Goal: Task Accomplishment & Management: Manage account settings

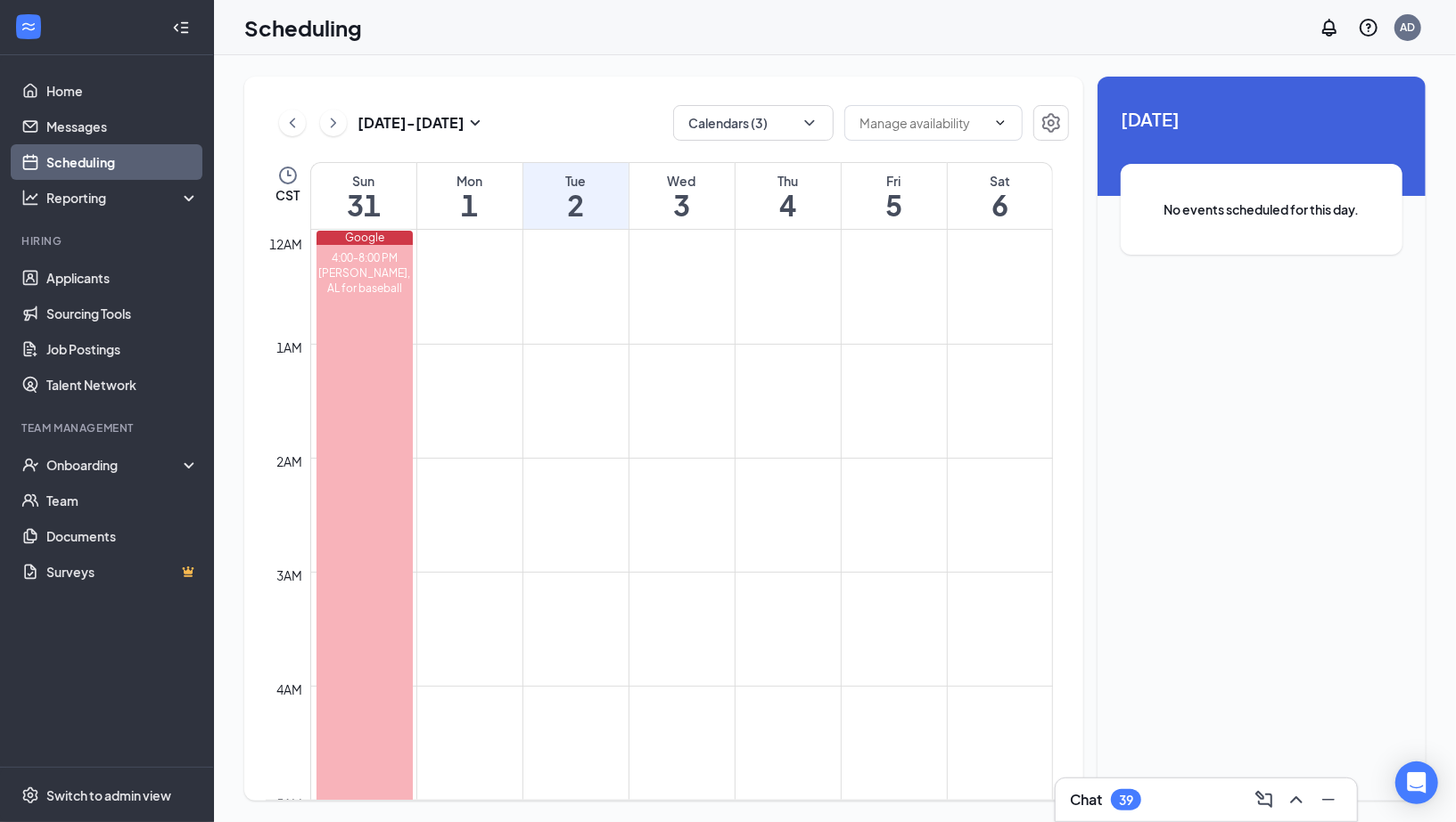
scroll to position [1528, 0]
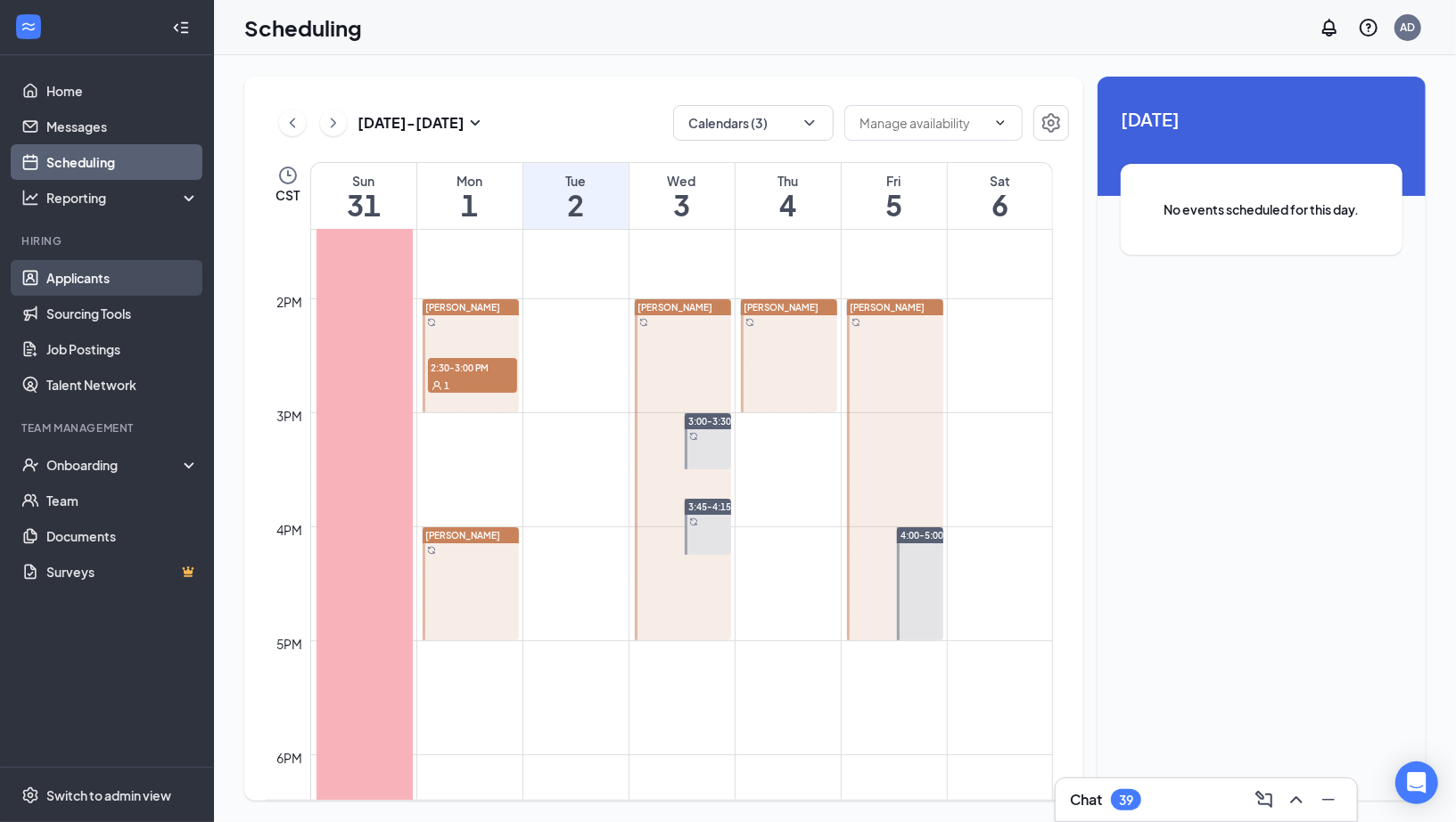
click at [115, 276] on link "Applicants" at bounding box center [122, 278] width 153 height 36
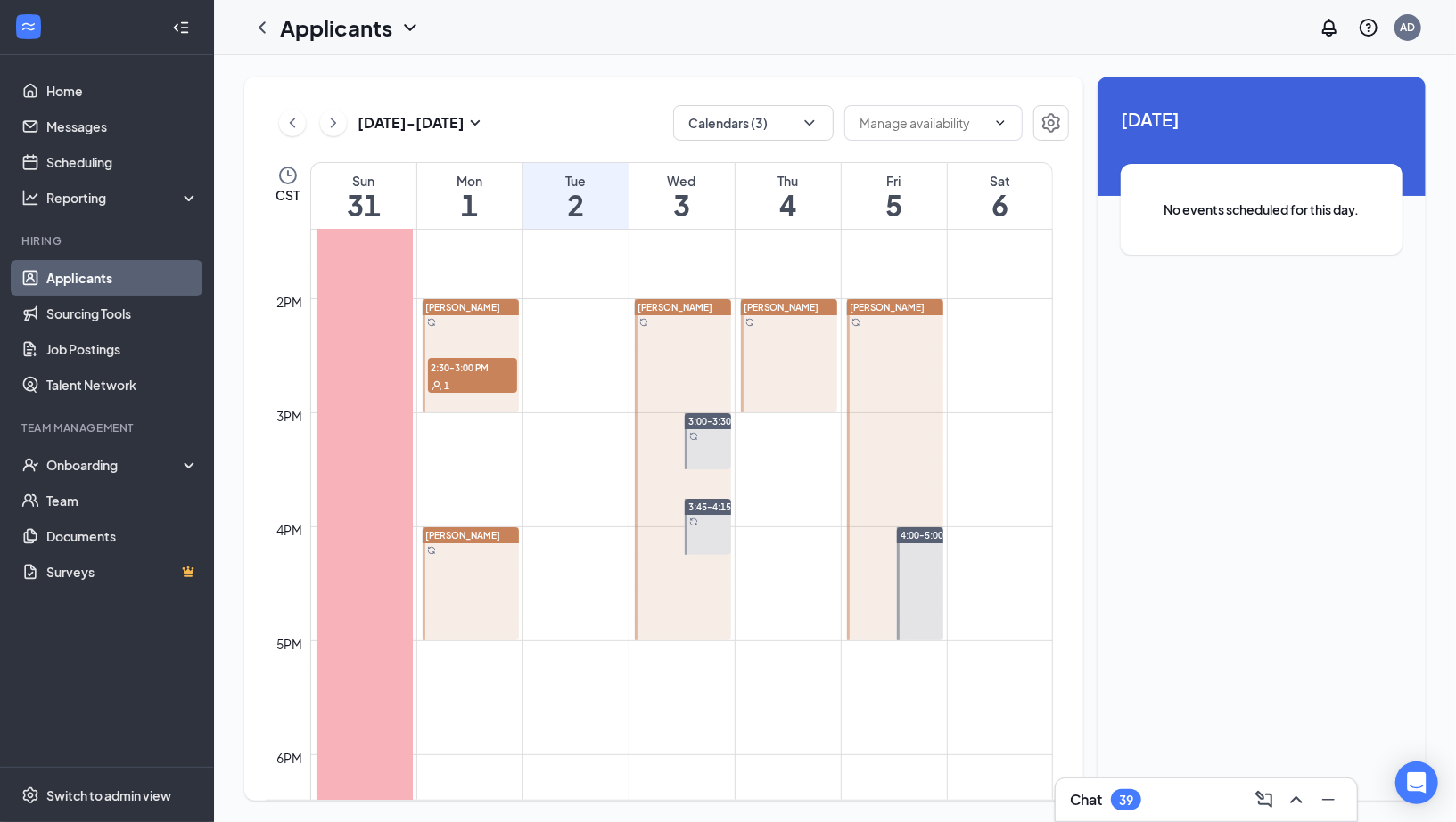
click at [100, 272] on link "Applicants" at bounding box center [122, 278] width 153 height 36
click at [46, 273] on link "Applicants" at bounding box center [122, 278] width 153 height 36
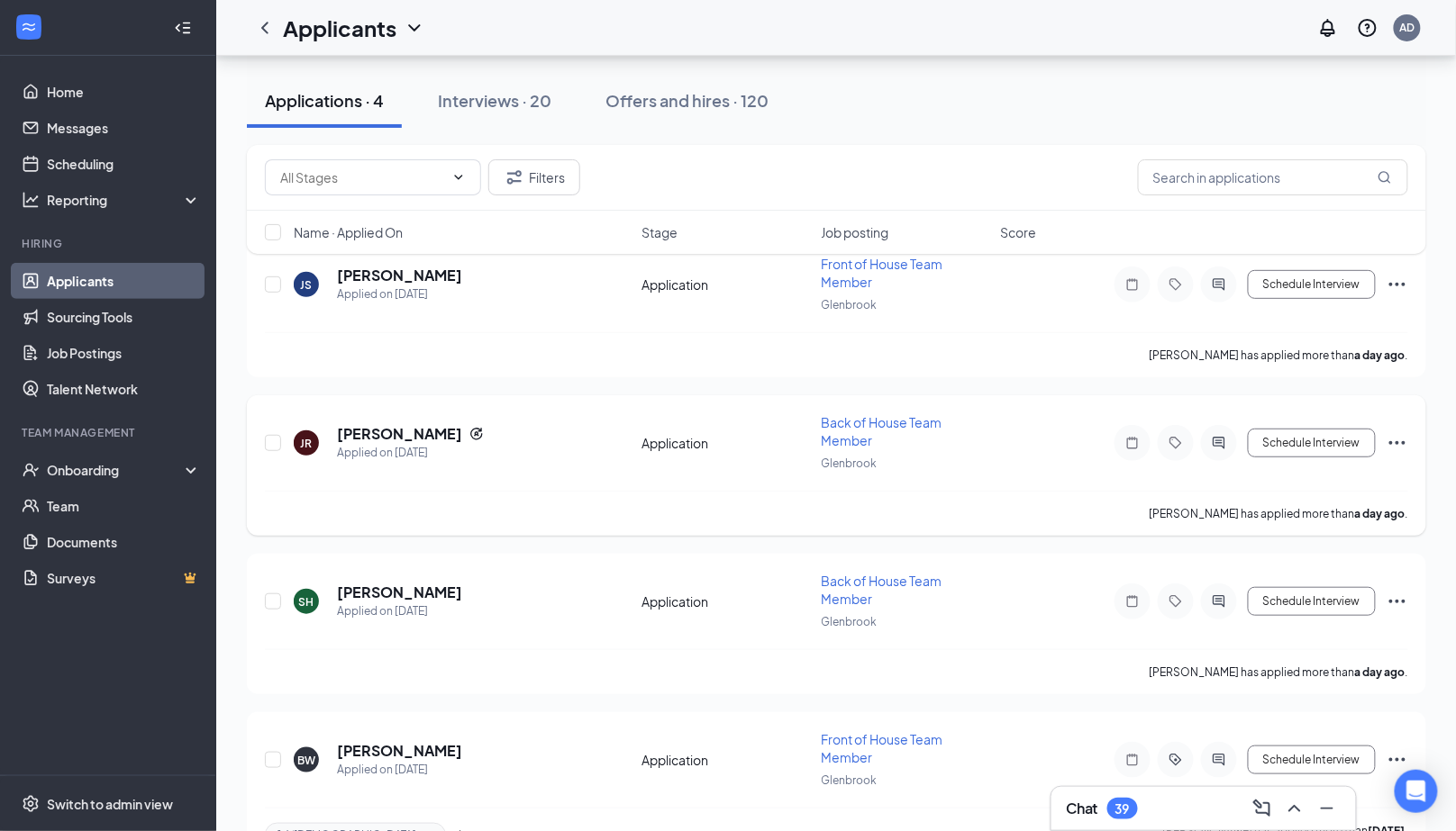
scroll to position [11, 0]
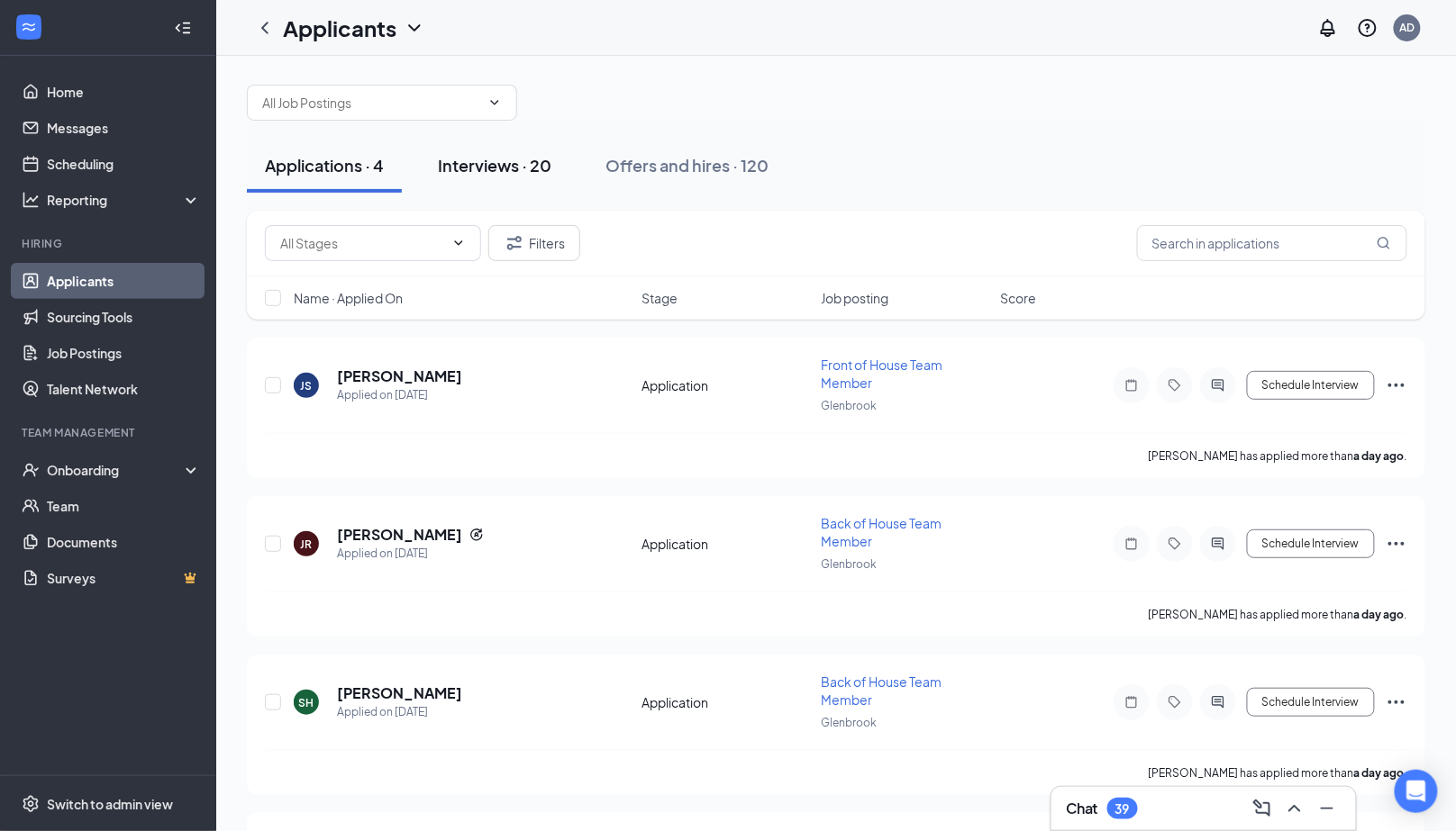
click at [558, 171] on button "Interviews · 20" at bounding box center [494, 166] width 150 height 54
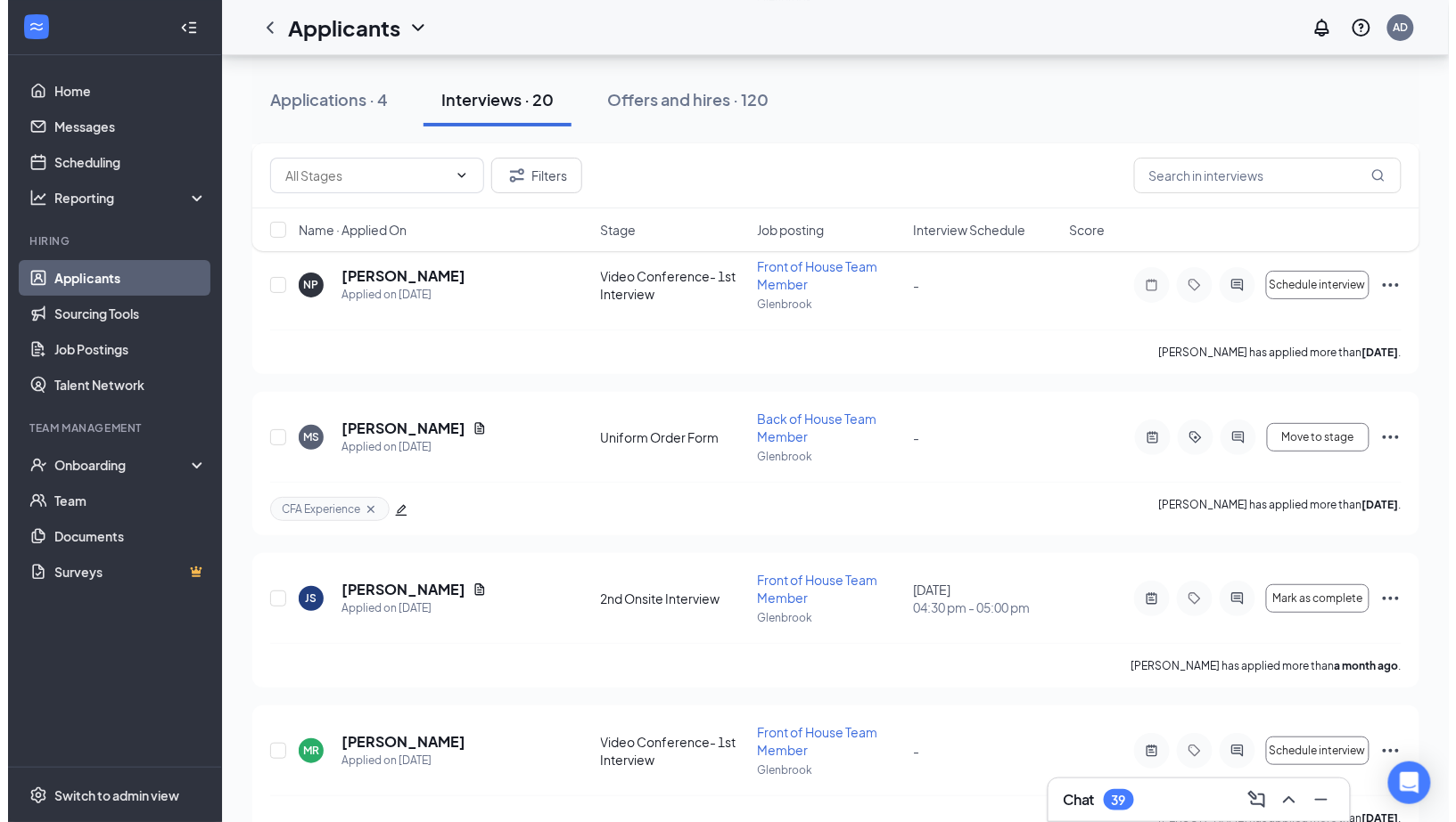
scroll to position [2012, 0]
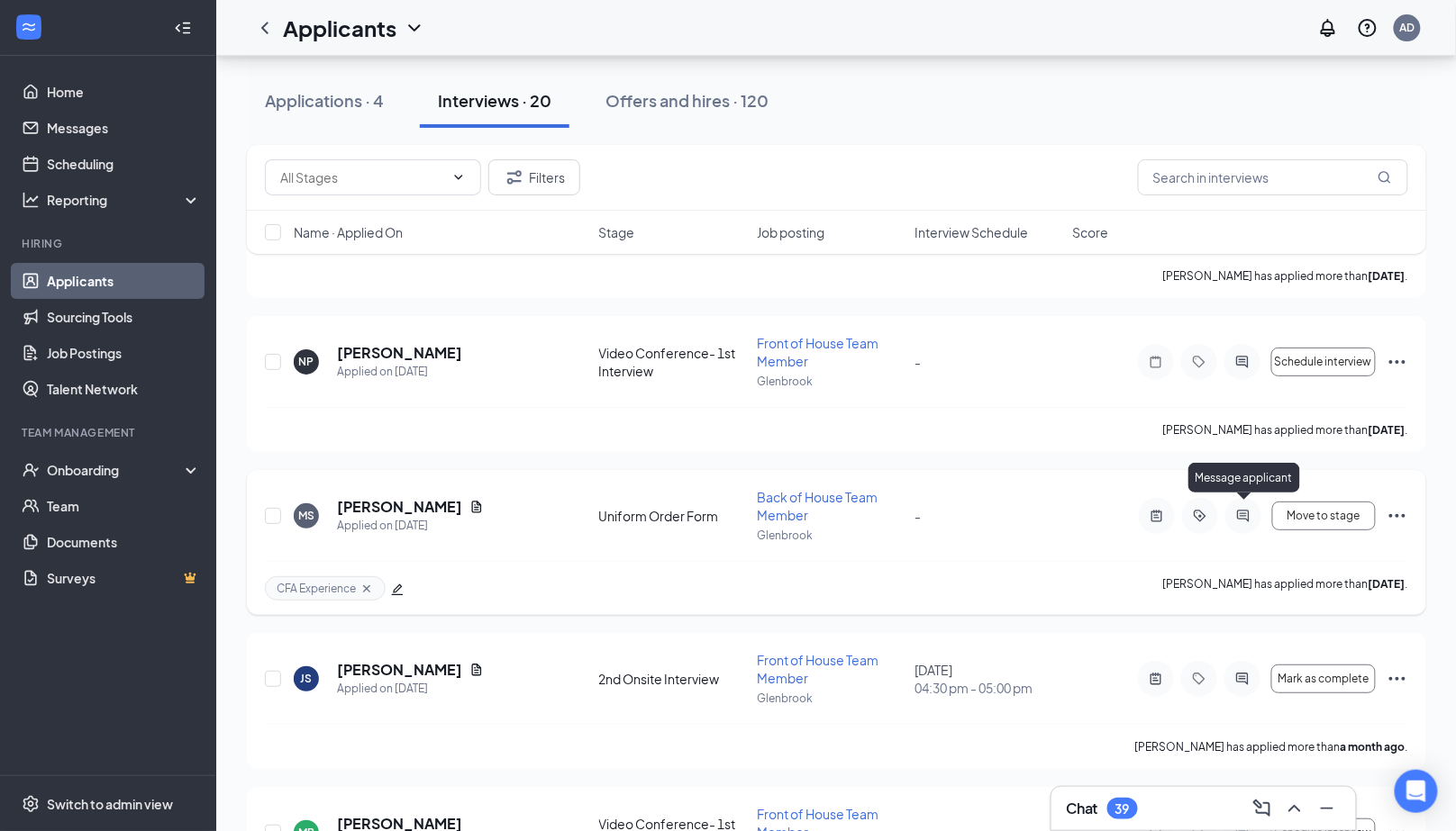
click at [1238, 511] on icon "ActiveChat" at bounding box center [1243, 516] width 21 height 14
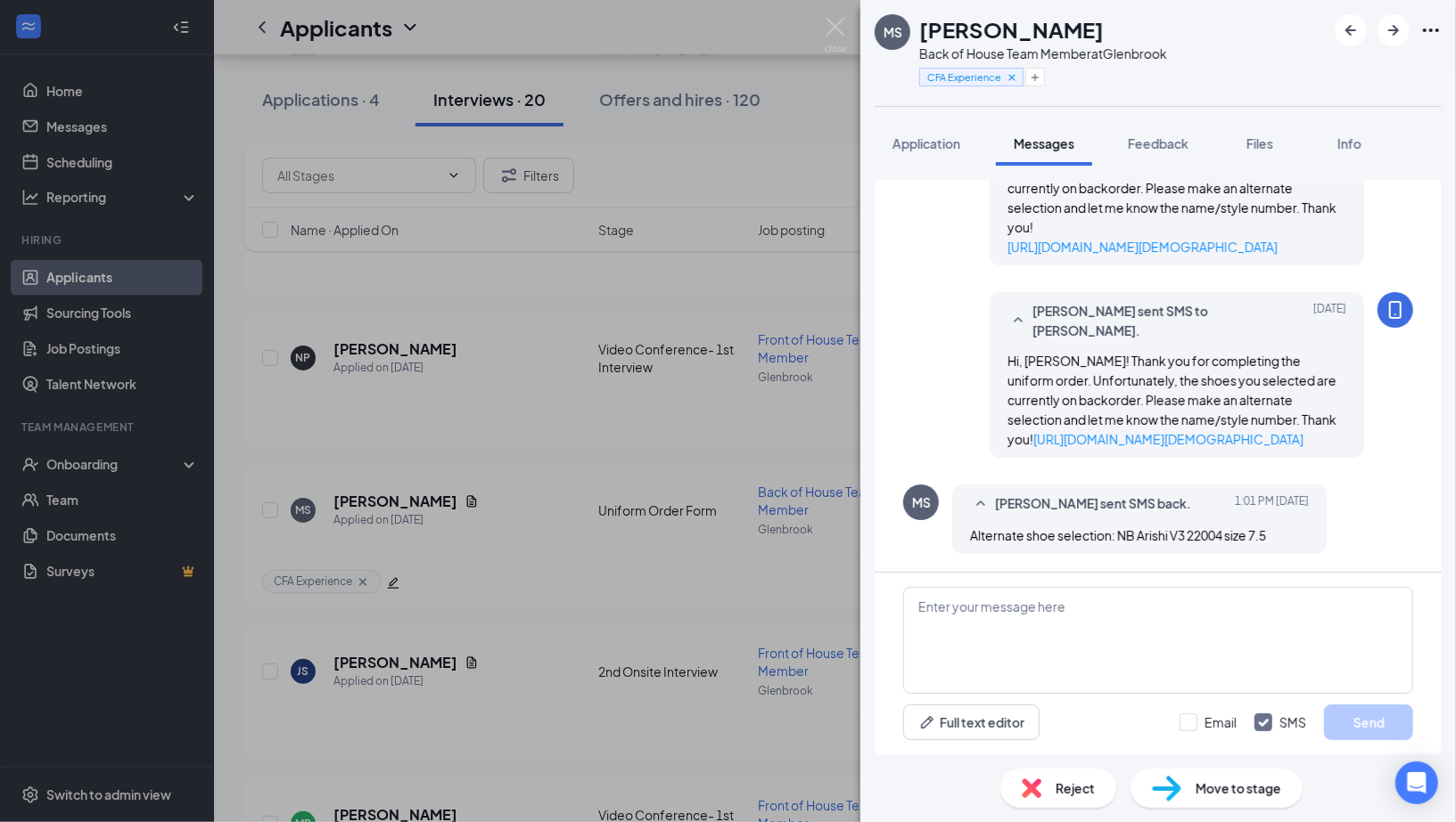
scroll to position [706, 0]
click at [1247, 794] on span "Move to stage" at bounding box center [1238, 788] width 86 height 19
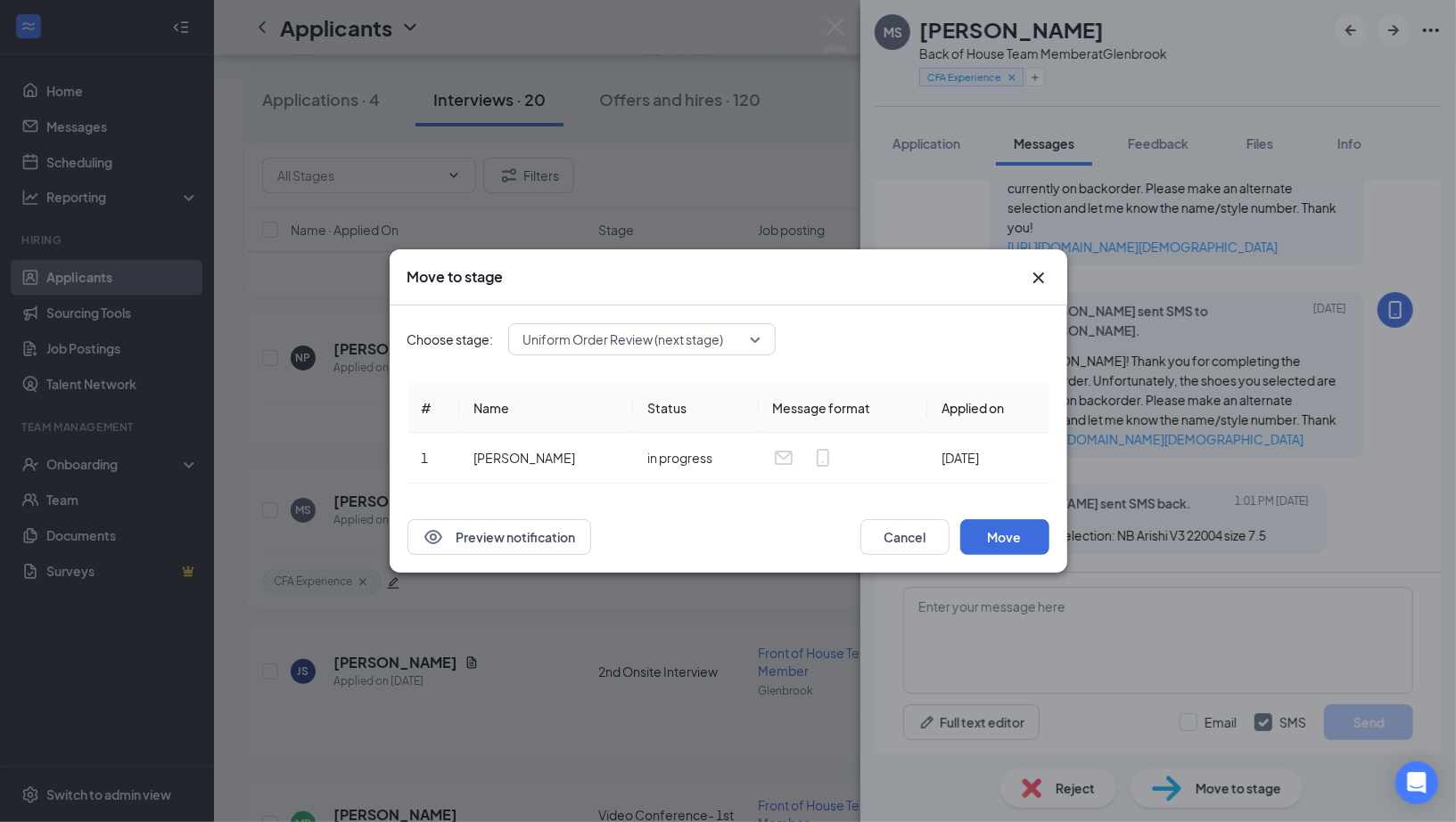
click at [675, 330] on span "Uniform Order Review (next stage)" at bounding box center [623, 339] width 201 height 27
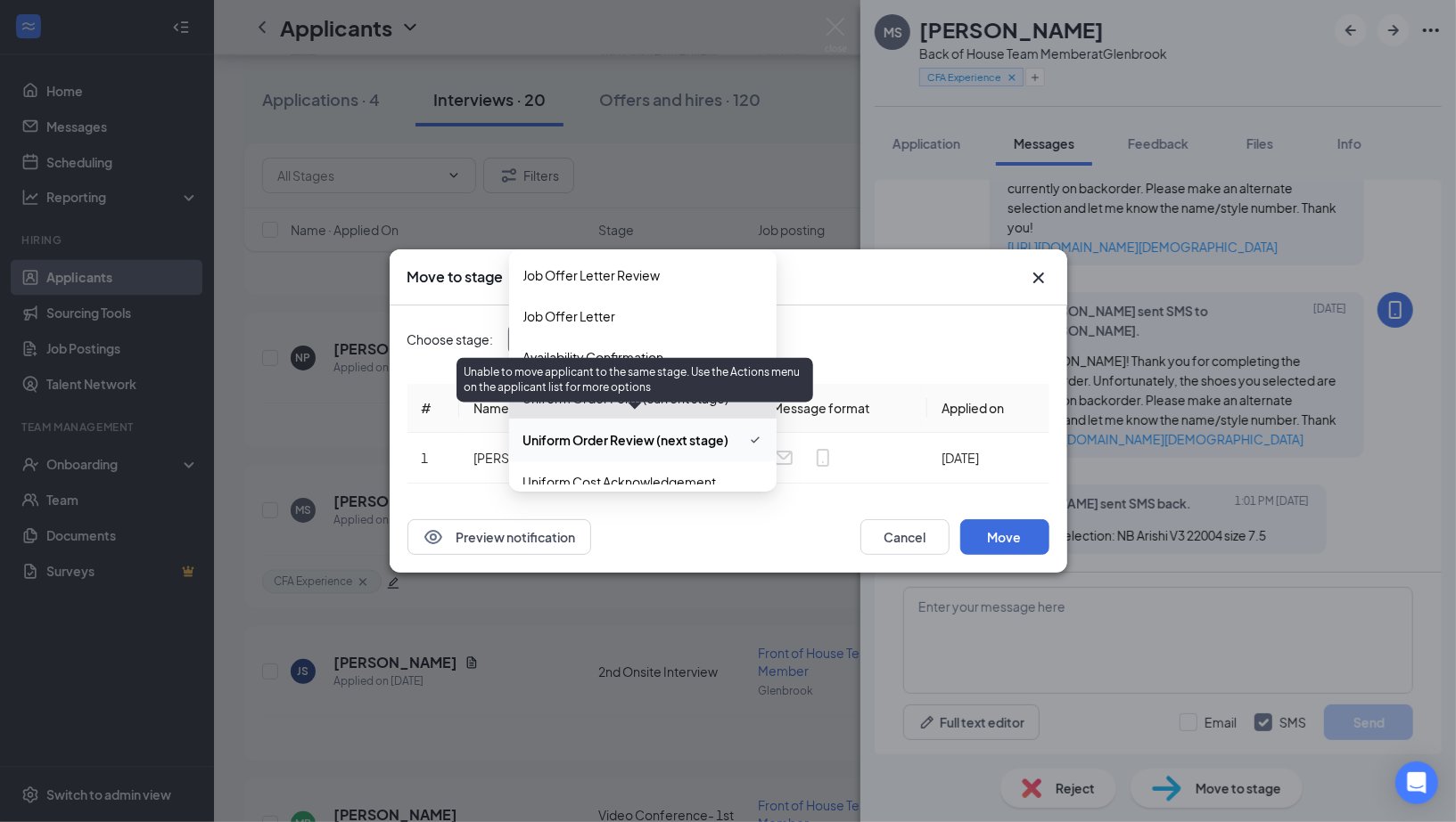
scroll to position [301, 0]
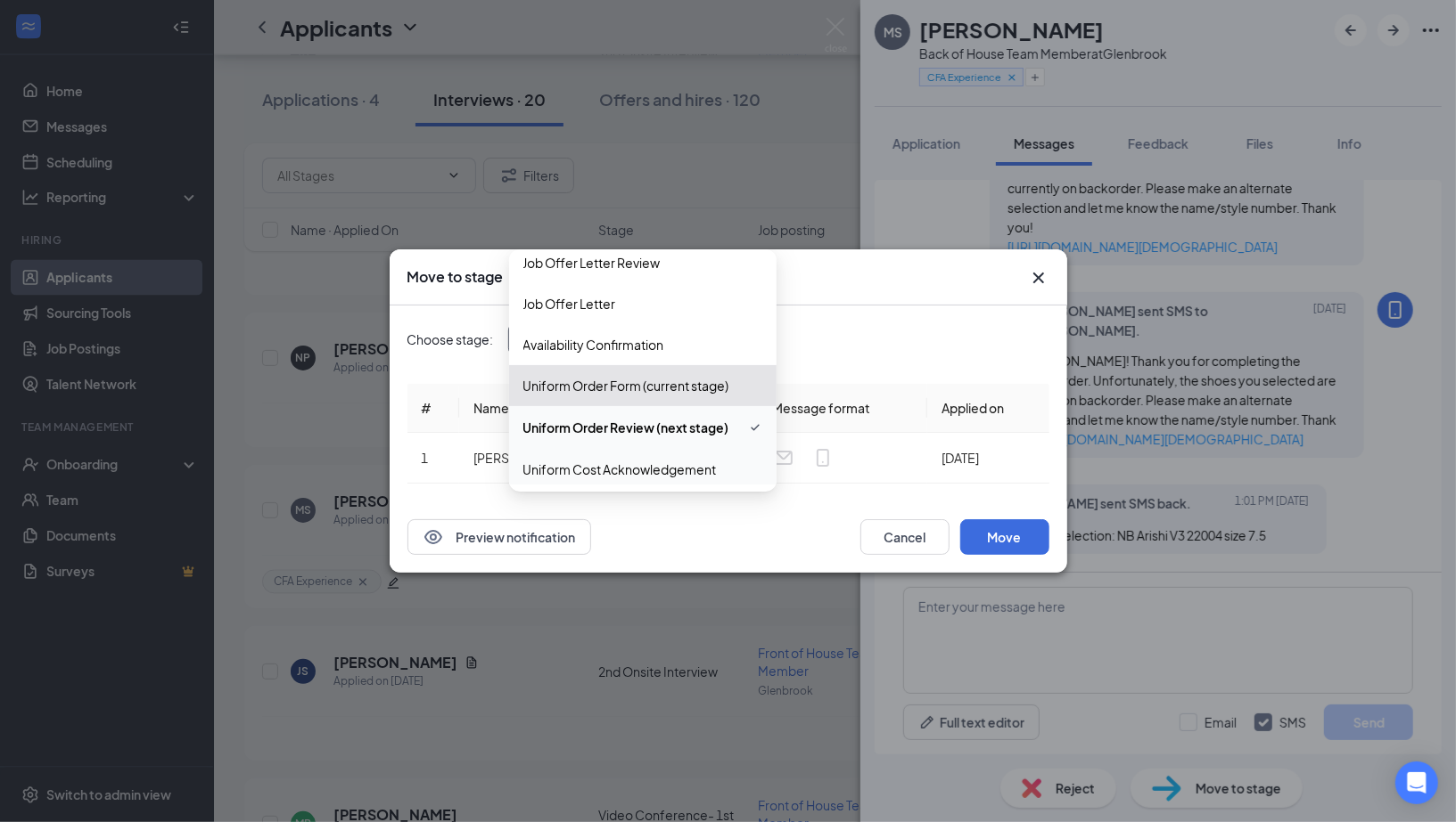
click at [660, 465] on span "Uniform Cost Acknowledgement" at bounding box center [620, 469] width 193 height 19
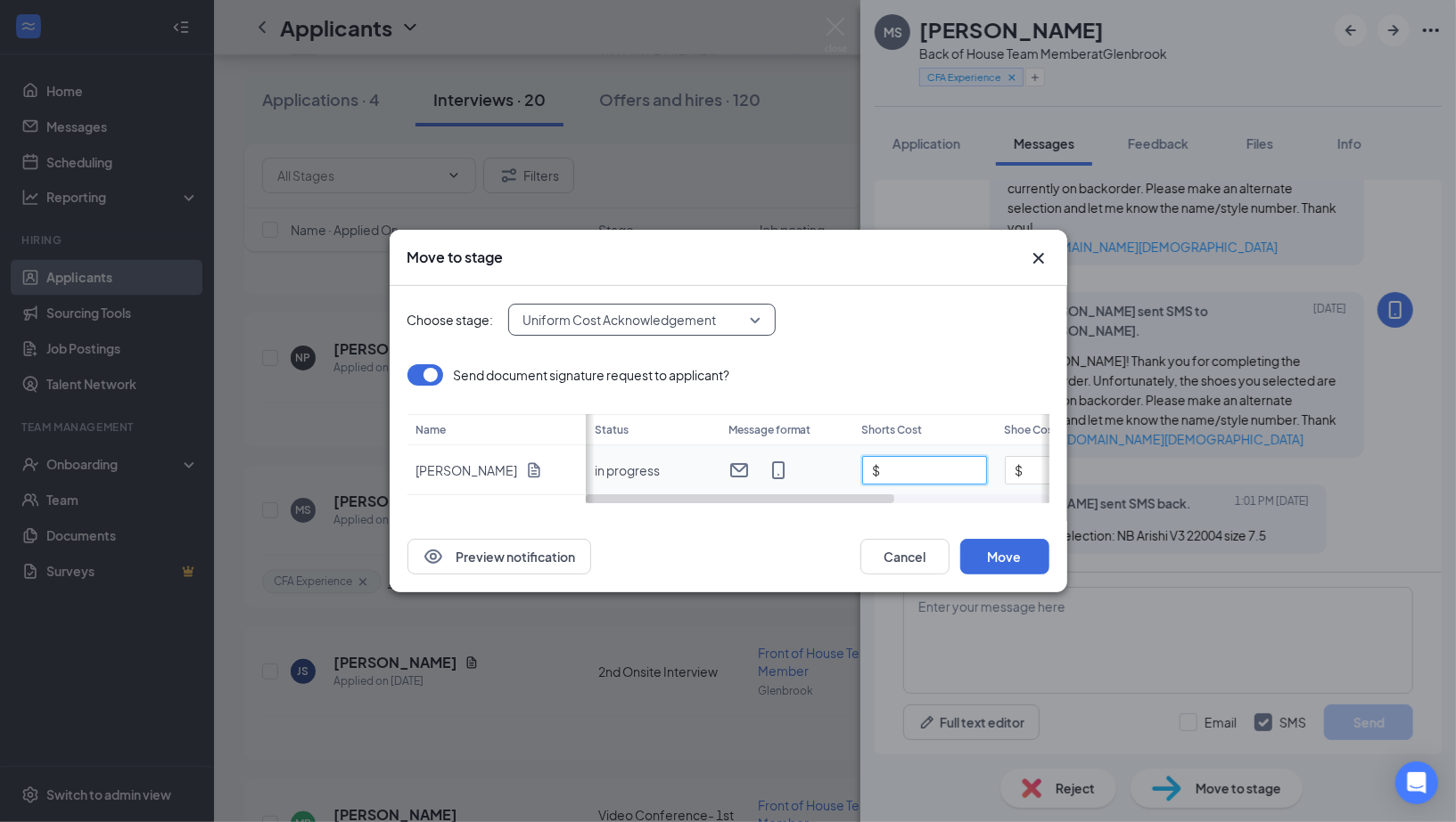
click at [947, 469] on input "$" at bounding box center [925, 470] width 125 height 29
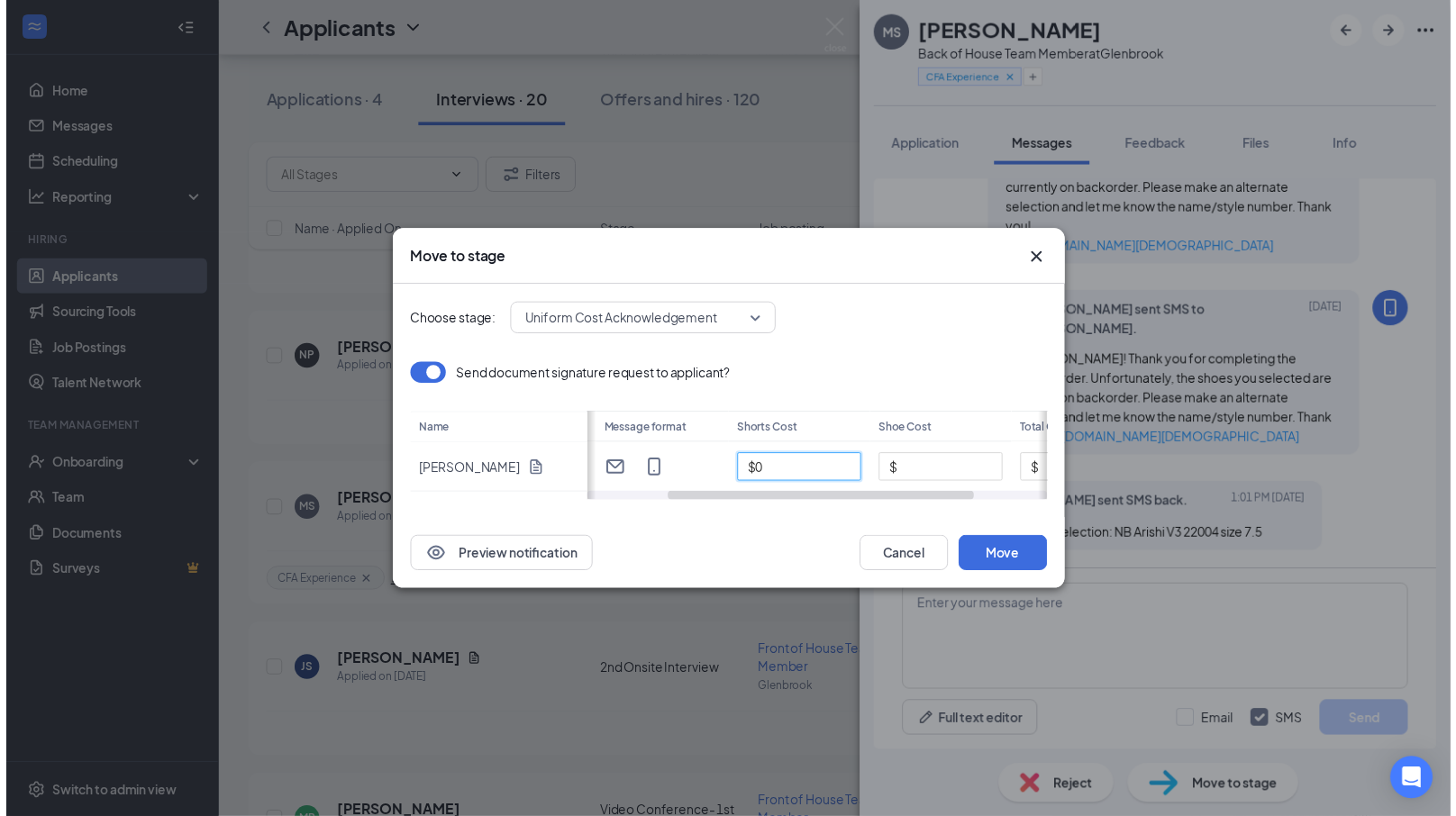
scroll to position [0, 155]
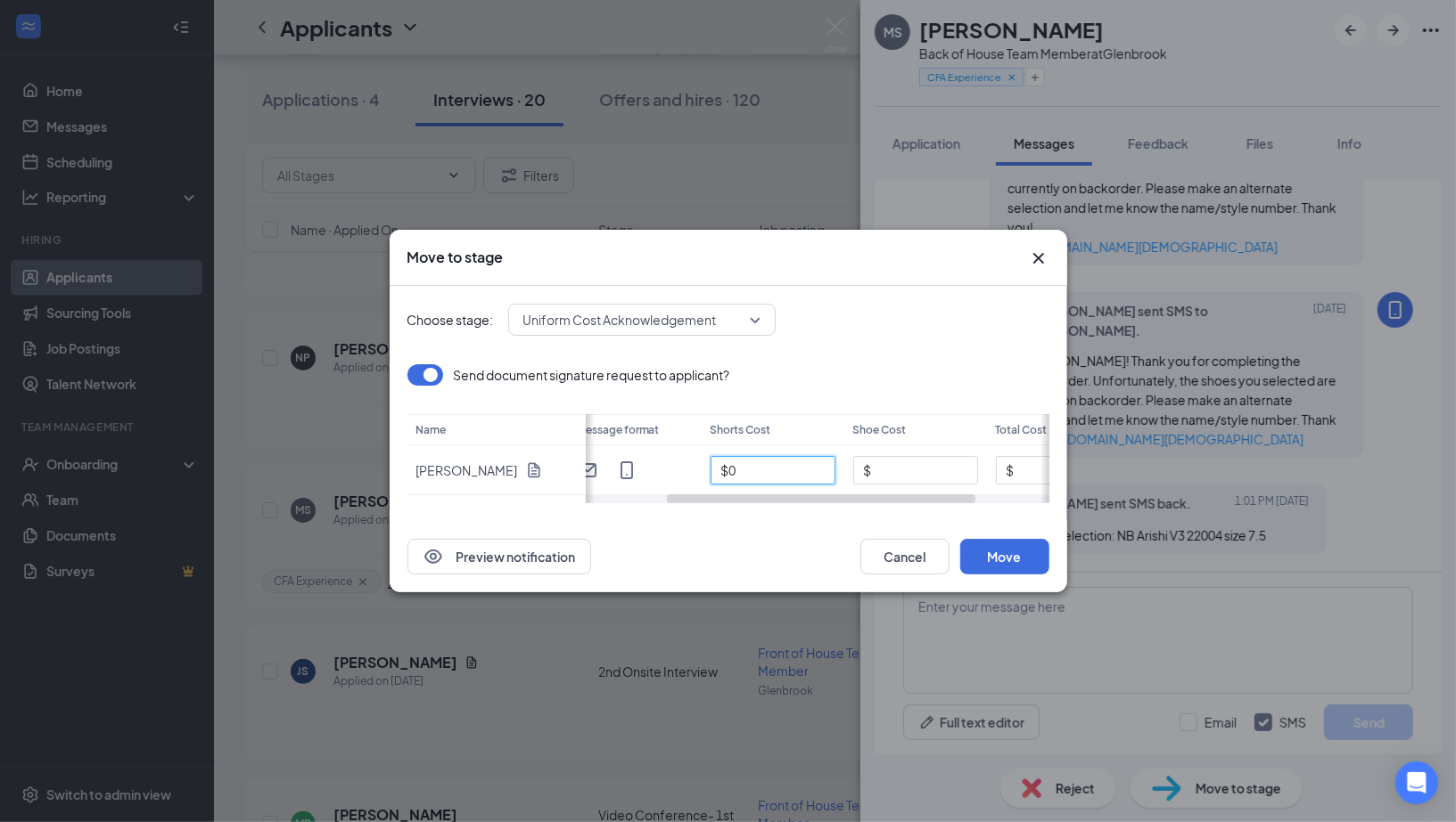
drag, startPoint x: 869, startPoint y: 495, endPoint x: 972, endPoint y: 496, distance: 103.0
click at [972, 496] on div at bounding box center [821, 499] width 309 height 9
type input "$0"
click at [937, 469] on input "$" at bounding box center [914, 470] width 125 height 29
type input "$74"
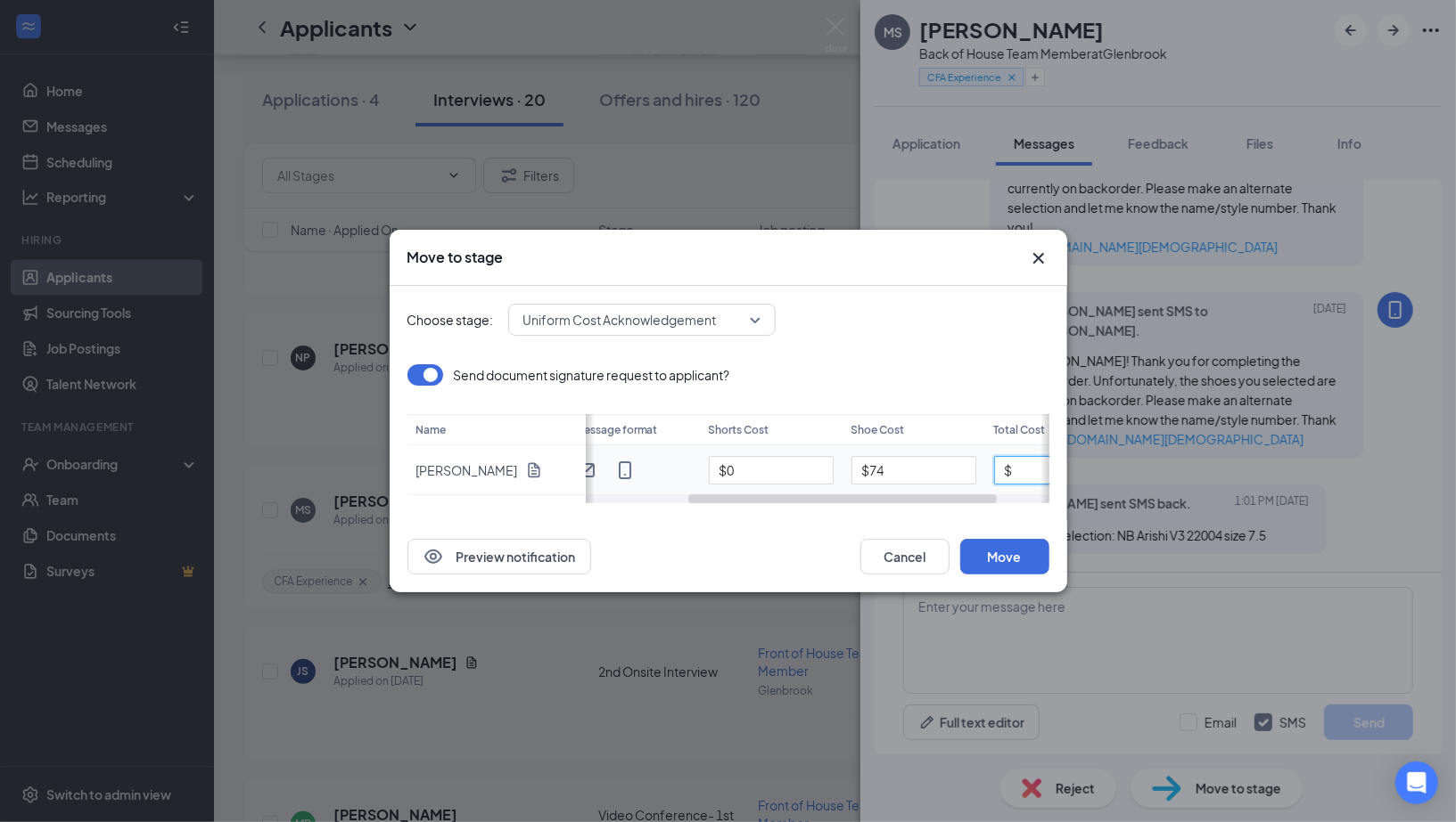
click at [1035, 464] on input "$" at bounding box center [1056, 470] width 125 height 29
type input "$74"
click at [1028, 562] on button "Move" at bounding box center [1004, 557] width 89 height 36
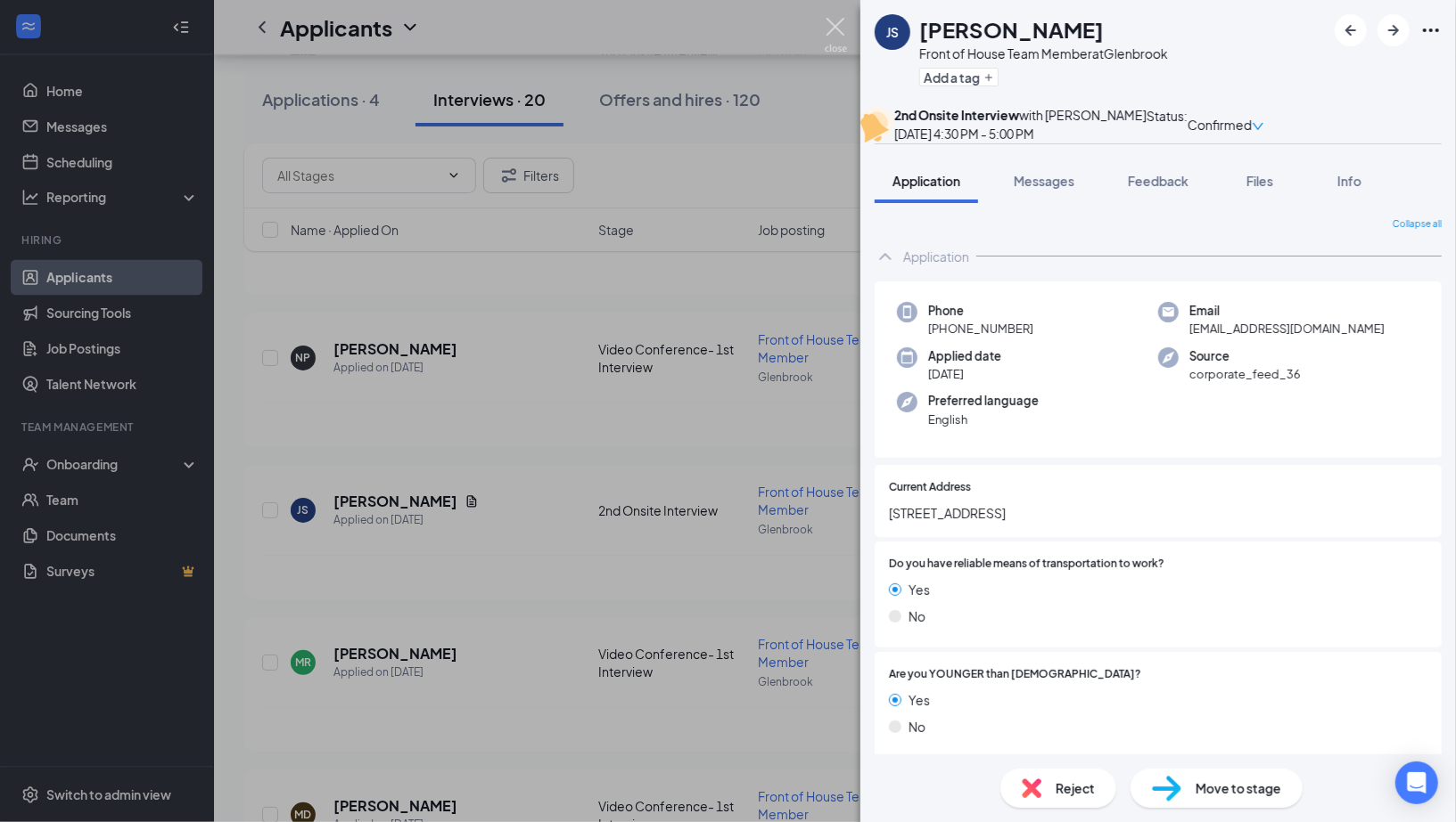
click at [834, 29] on img at bounding box center [835, 35] width 22 height 35
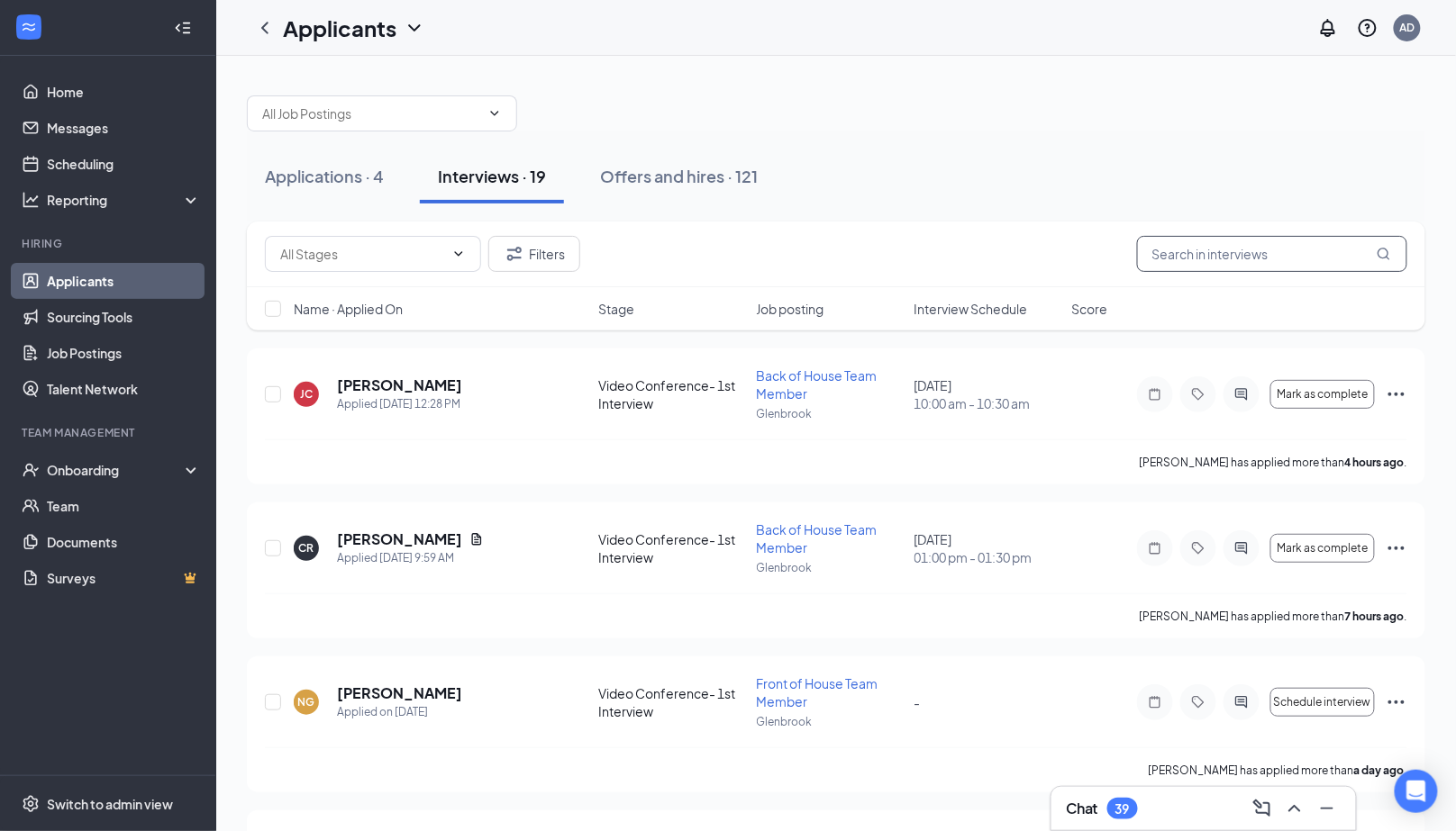
click at [1218, 268] on input "text" at bounding box center [1273, 254] width 270 height 36
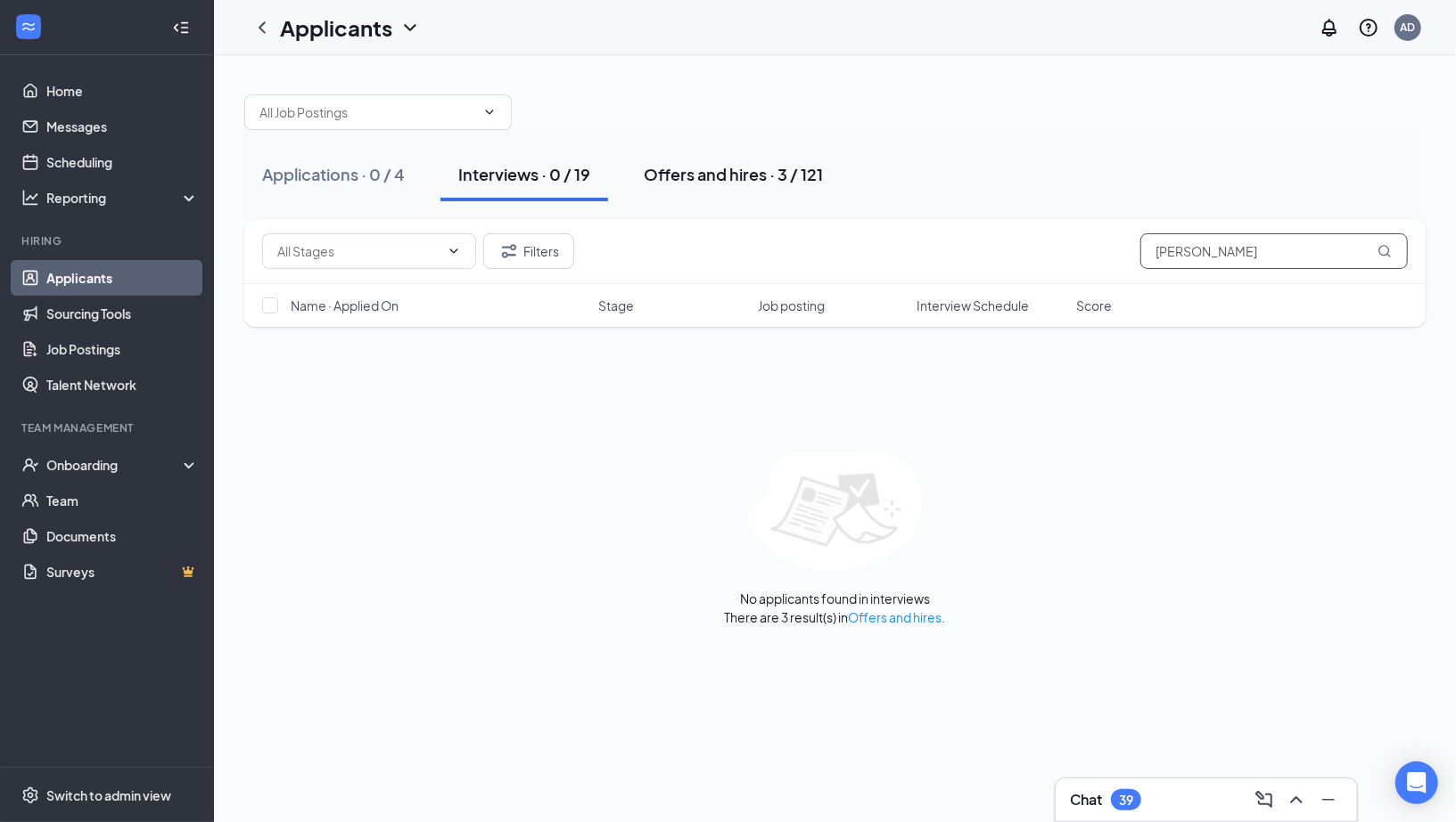
type input "[PERSON_NAME]"
click at [773, 163] on div "Offers and hires · 3 / 121" at bounding box center [733, 174] width 180 height 22
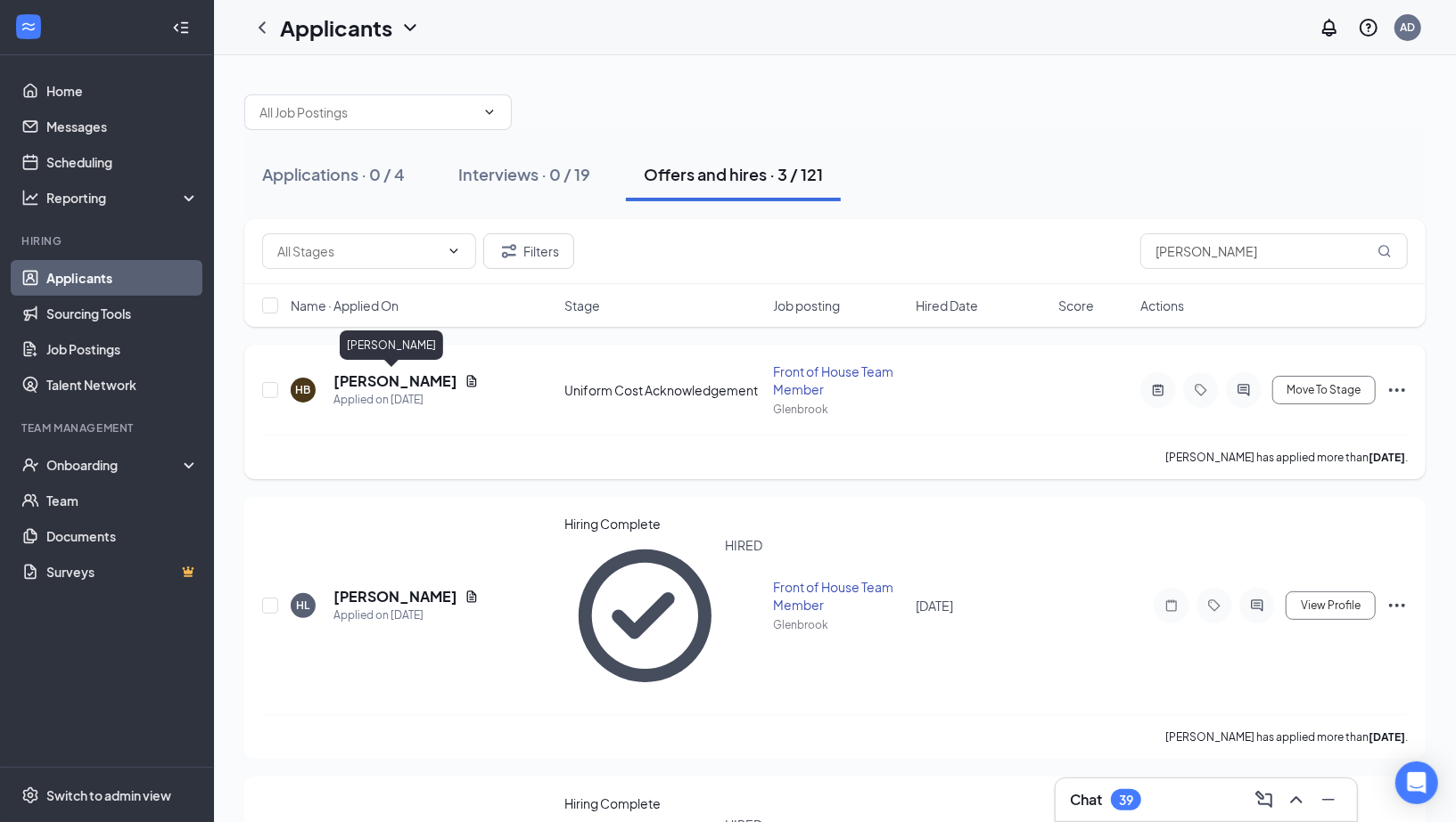
click at [389, 373] on h5 "[PERSON_NAME]" at bounding box center [395, 381] width 124 height 19
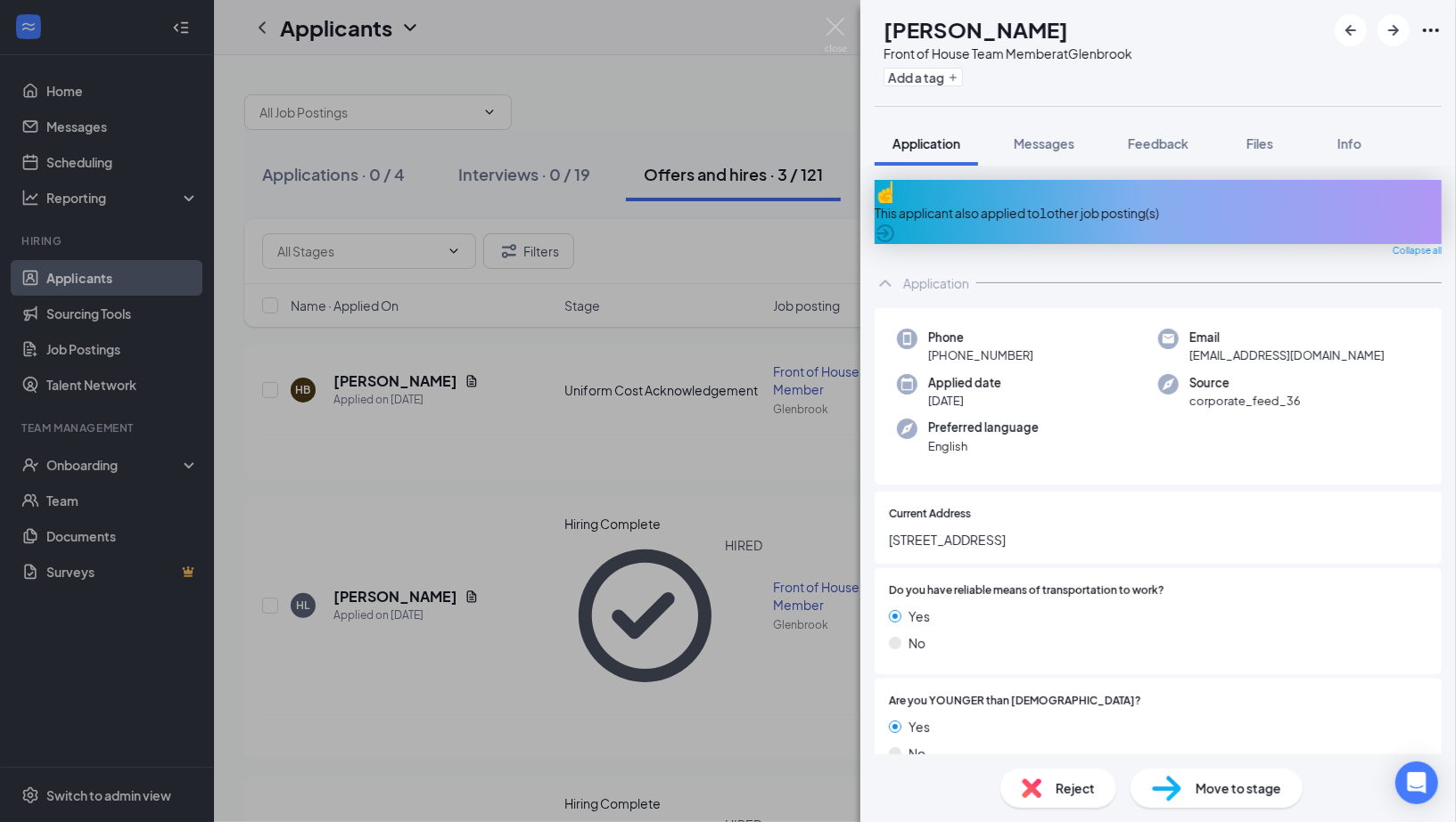
click at [1193, 800] on div "Move to stage" at bounding box center [1216, 788] width 172 height 40
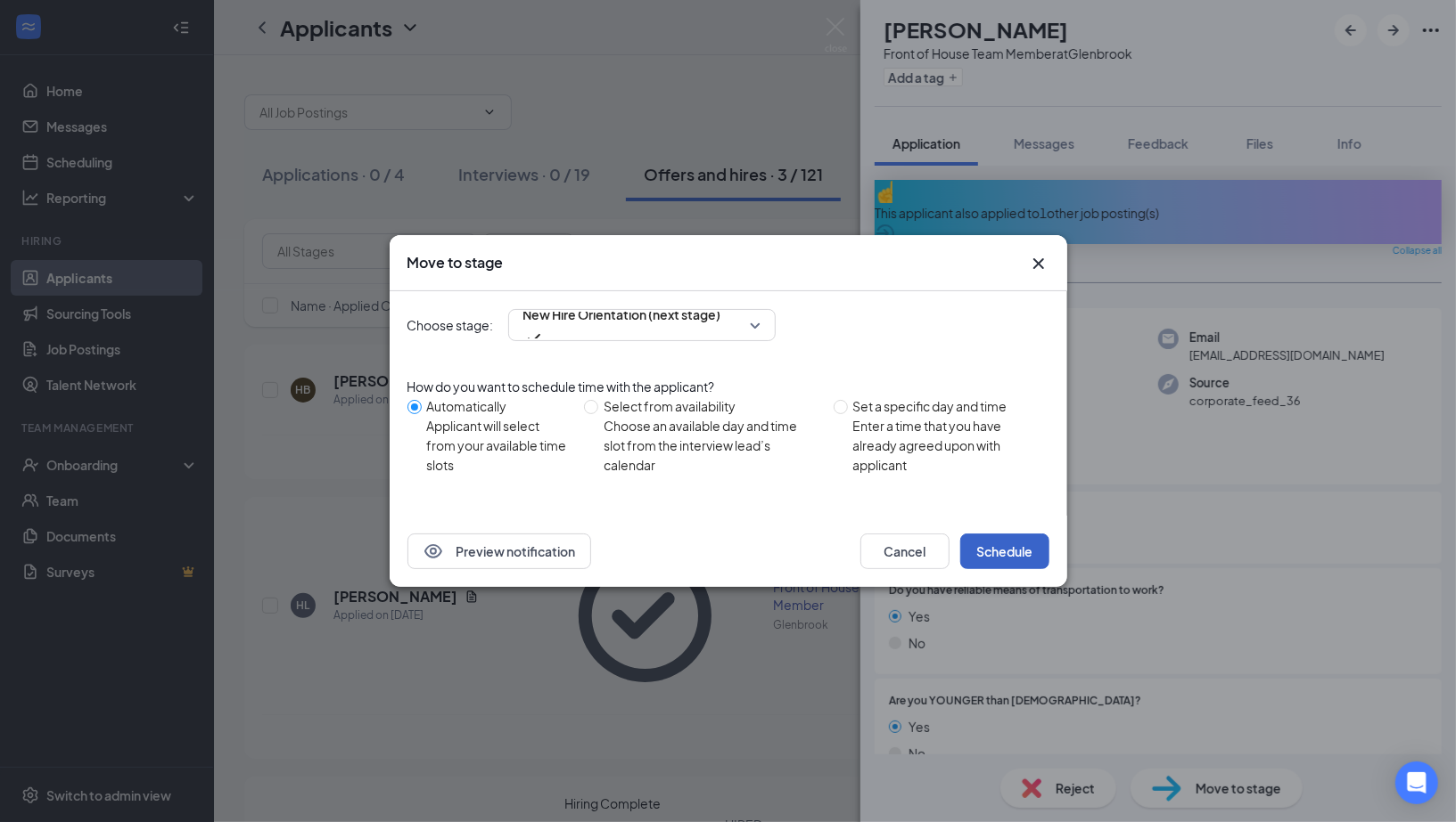
click at [1026, 556] on button "Schedule" at bounding box center [1004, 551] width 89 height 36
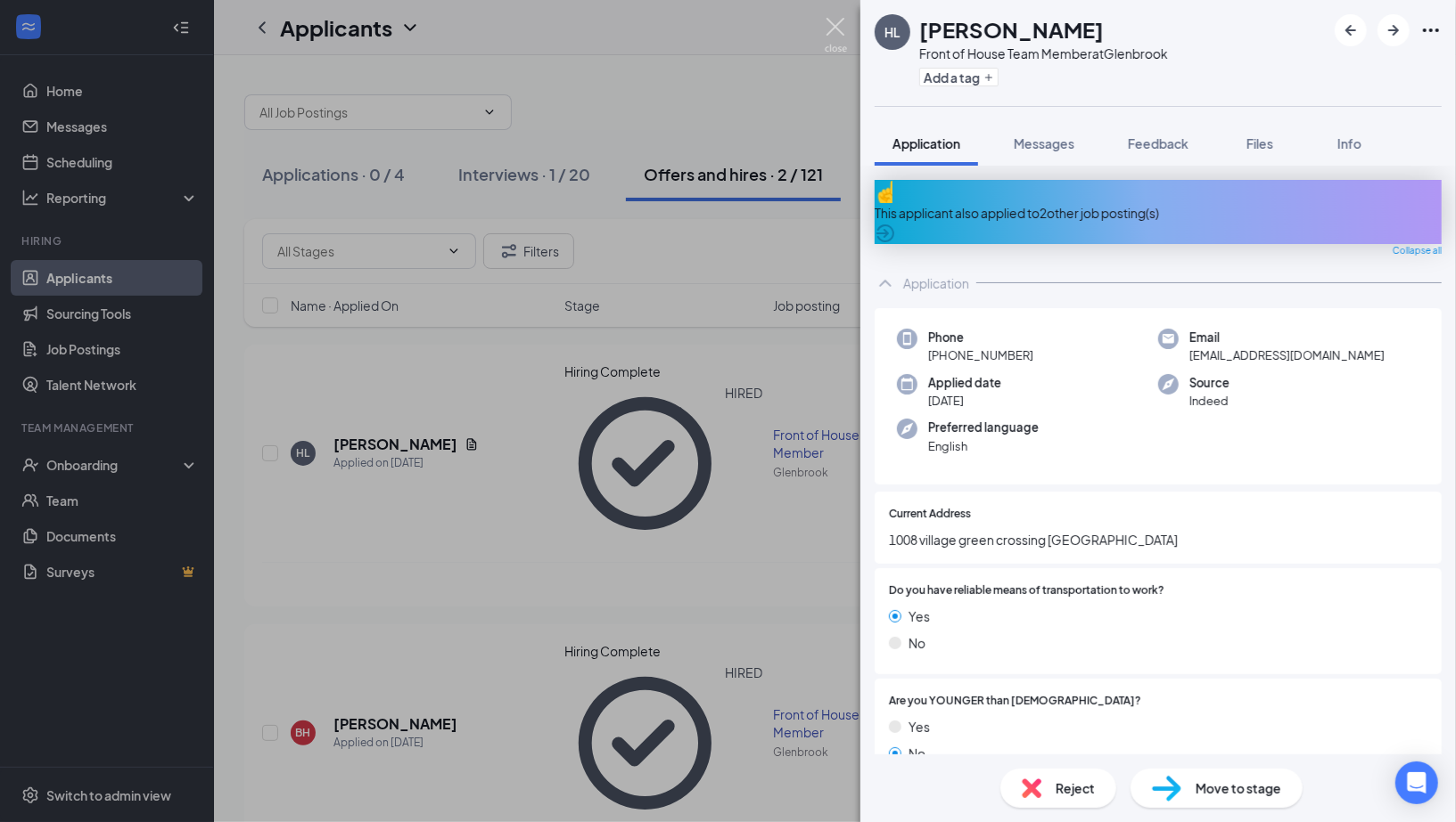
click at [833, 41] on img at bounding box center [835, 35] width 22 height 35
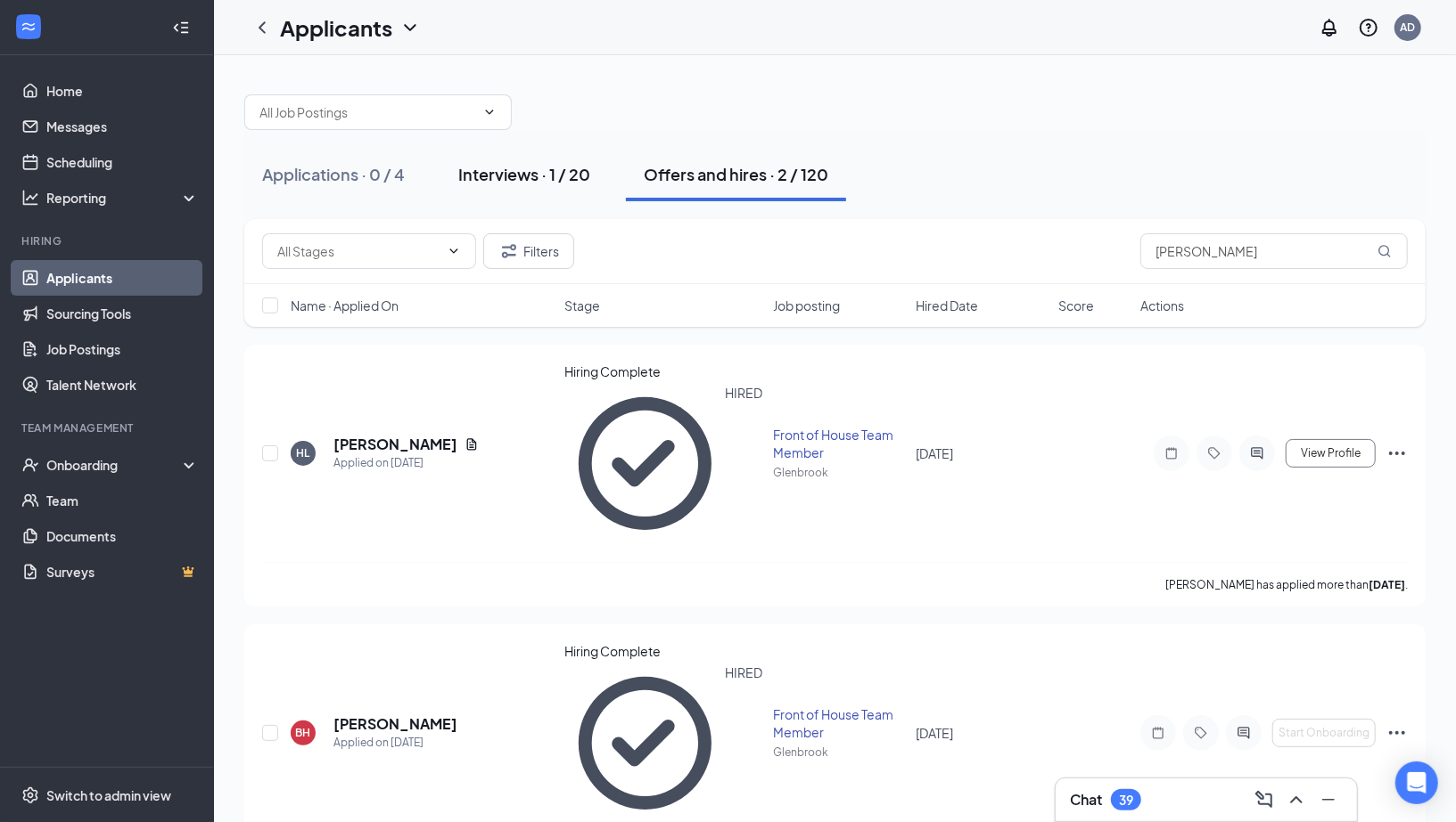
click at [538, 178] on div "Interviews · 1 / 20" at bounding box center [524, 174] width 132 height 22
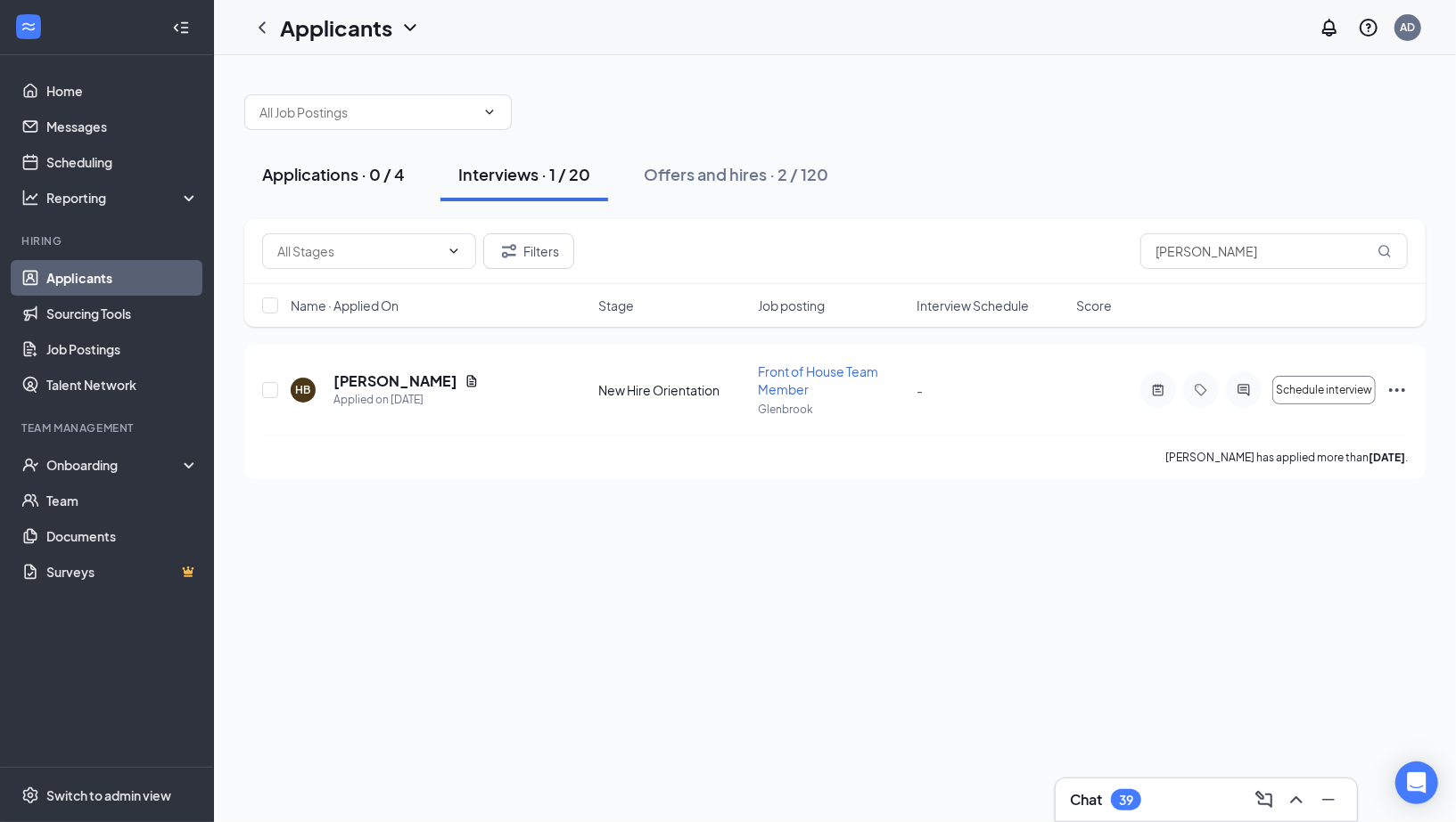
click at [351, 166] on div "Applications · 0 / 4" at bounding box center [333, 174] width 143 height 22
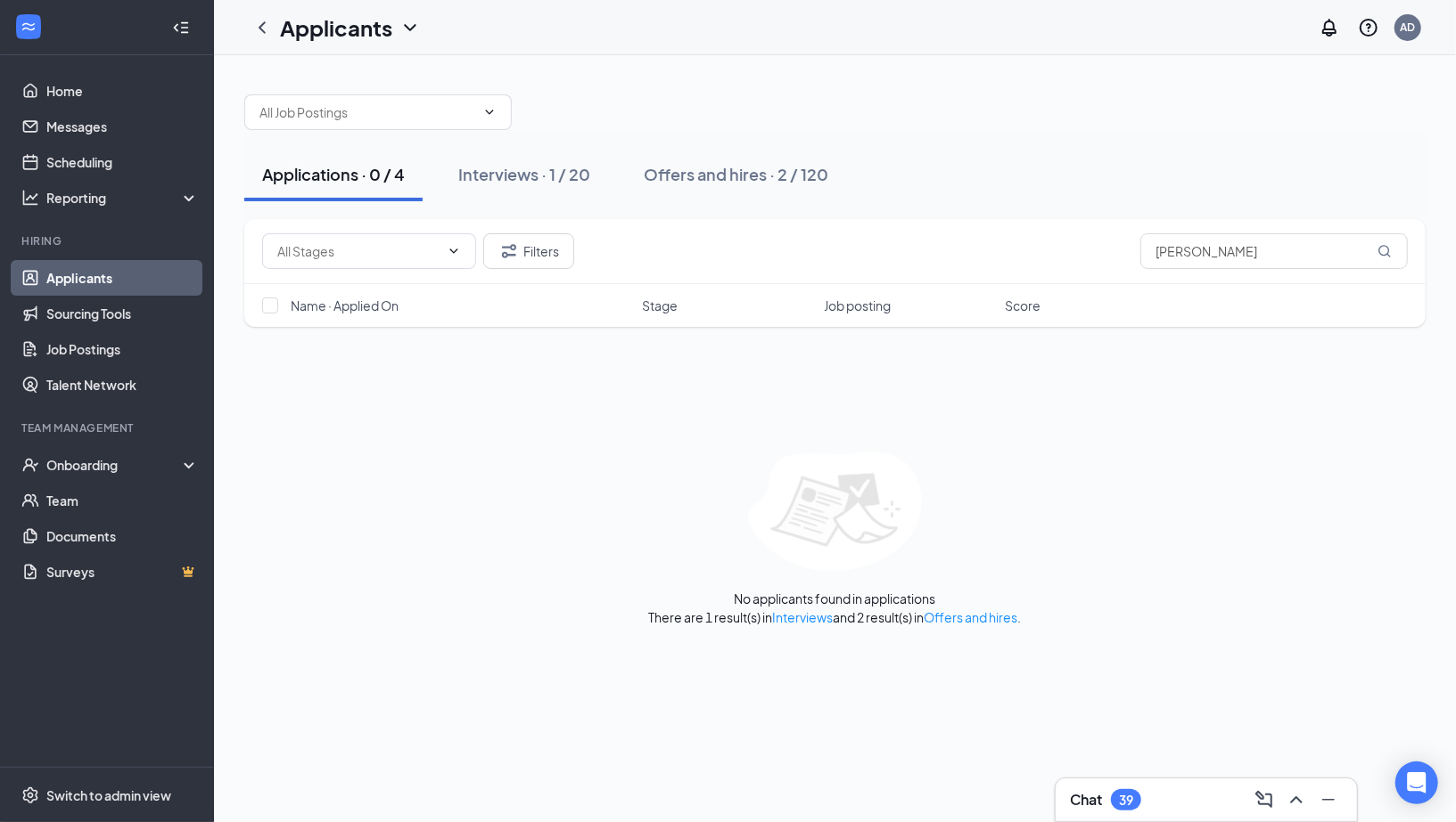
click at [1245, 269] on div "Filters [PERSON_NAME]" at bounding box center [834, 251] width 1182 height 65
click at [1238, 257] on input "[PERSON_NAME]" at bounding box center [1274, 251] width 267 height 36
type input "h"
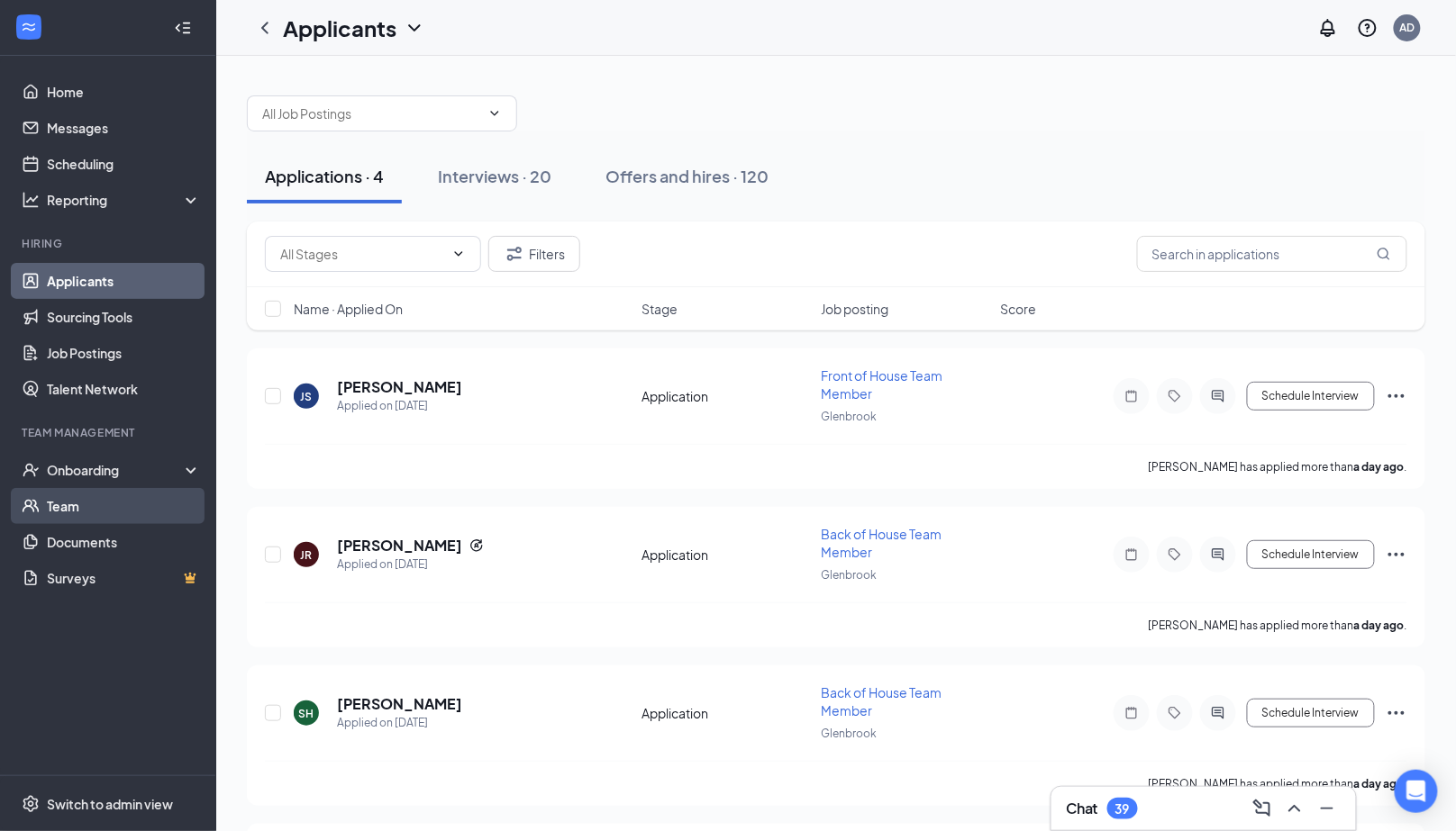
click at [92, 492] on link "Team" at bounding box center [124, 506] width 155 height 36
click at [546, 181] on div "Interviews · 20" at bounding box center [494, 176] width 114 height 22
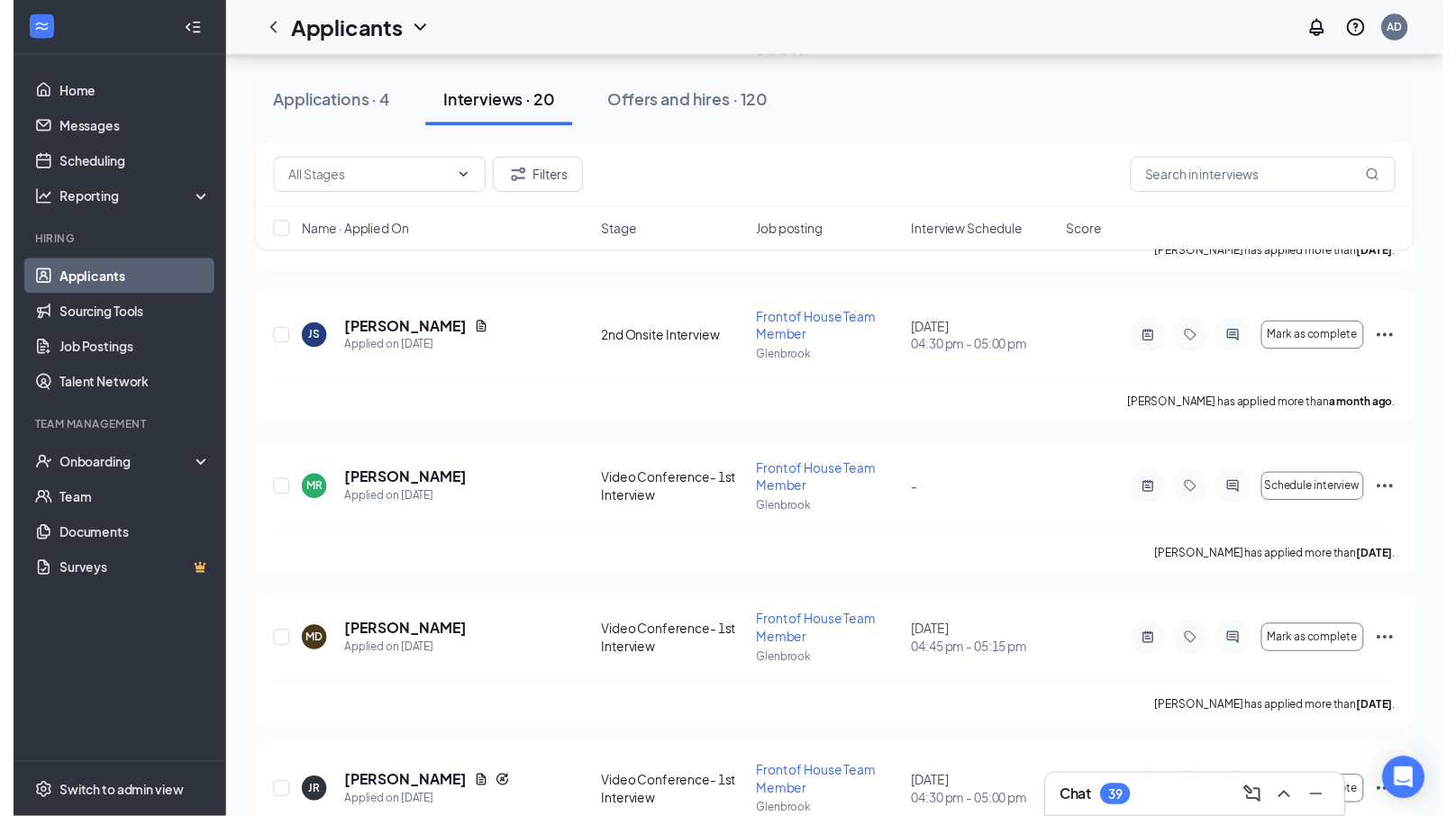
scroll to position [2590, 0]
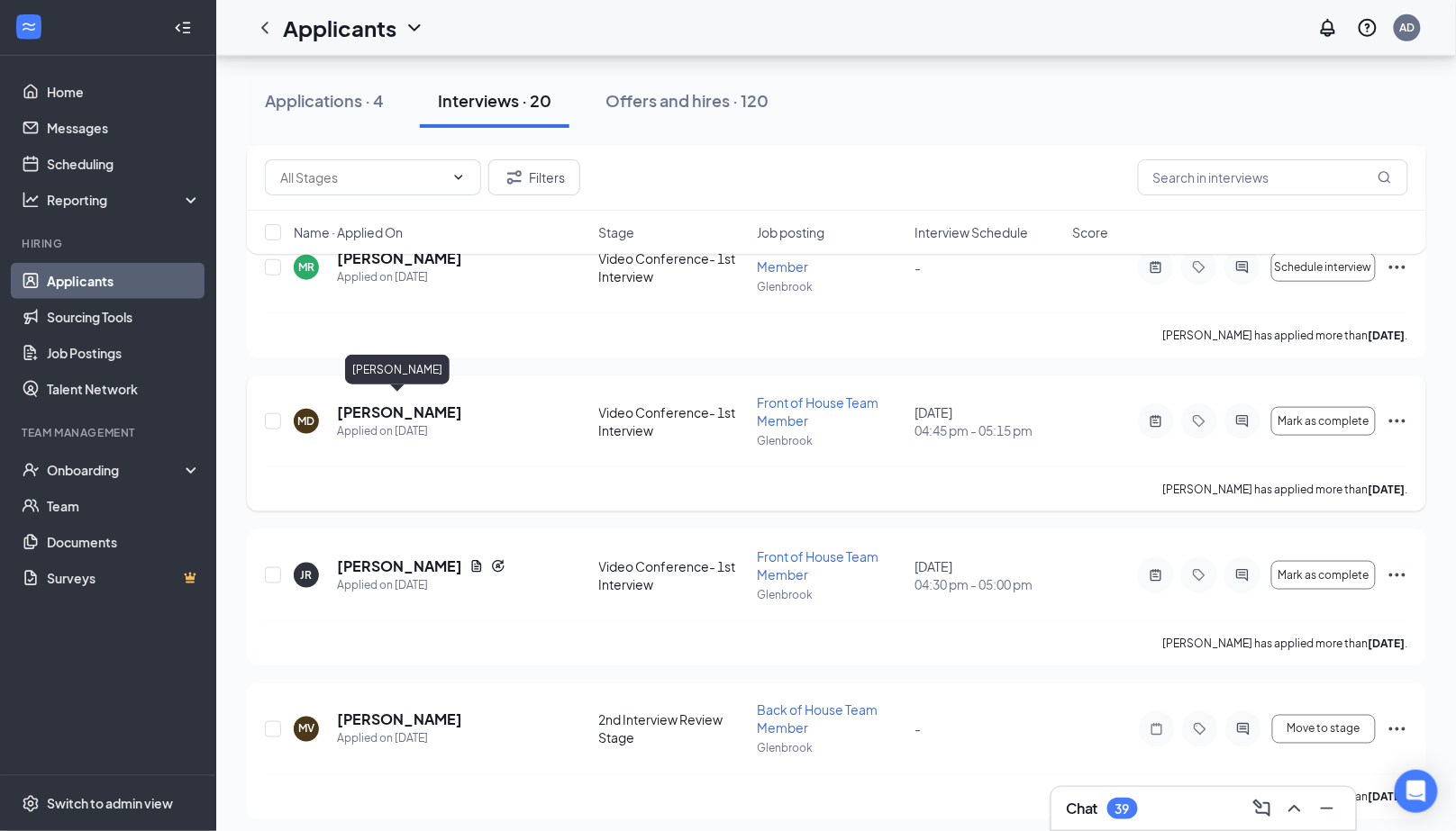
click at [439, 409] on h5 "[PERSON_NAME]" at bounding box center [399, 412] width 126 height 20
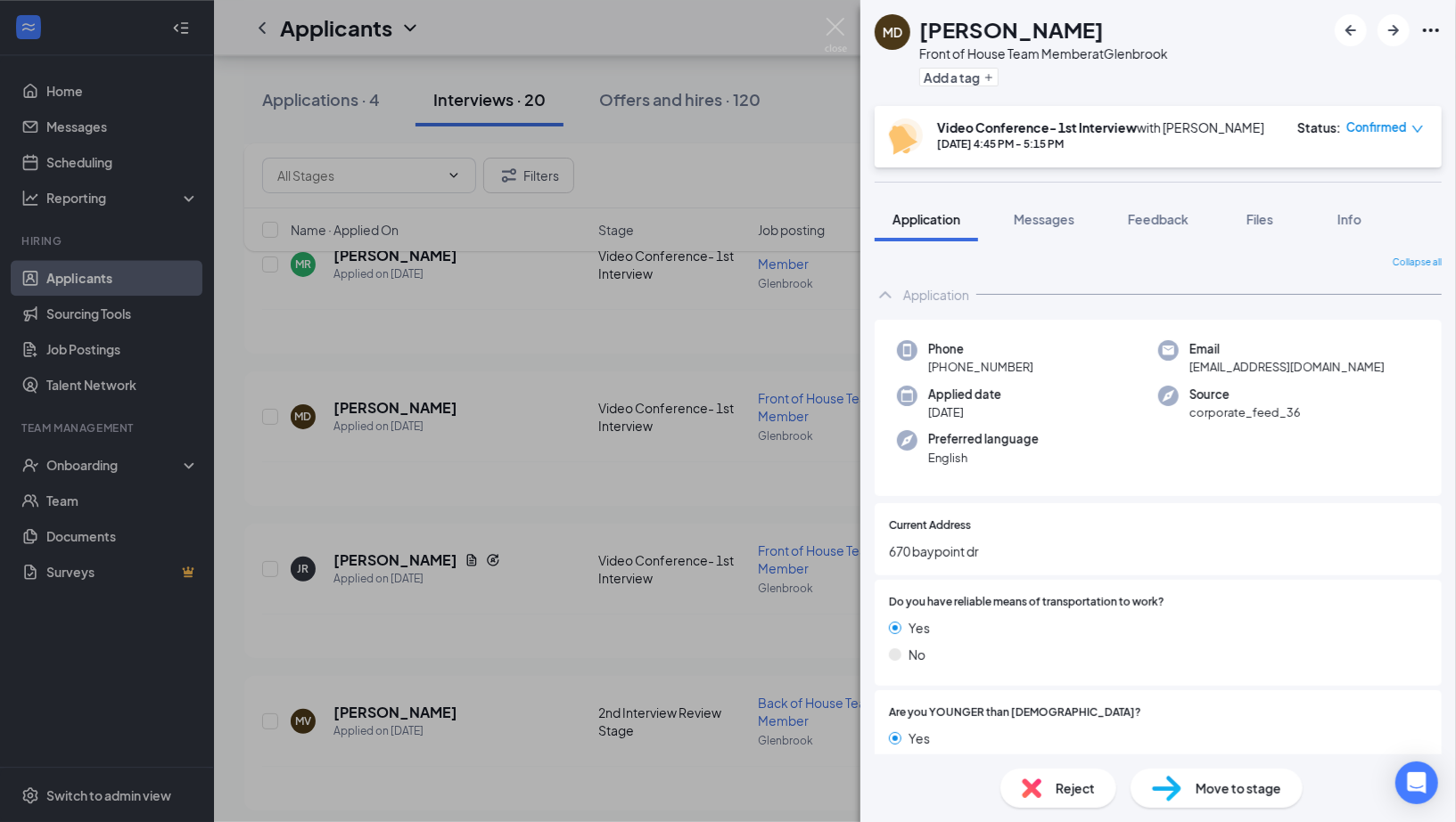
click at [1181, 792] on img at bounding box center [1167, 789] width 29 height 26
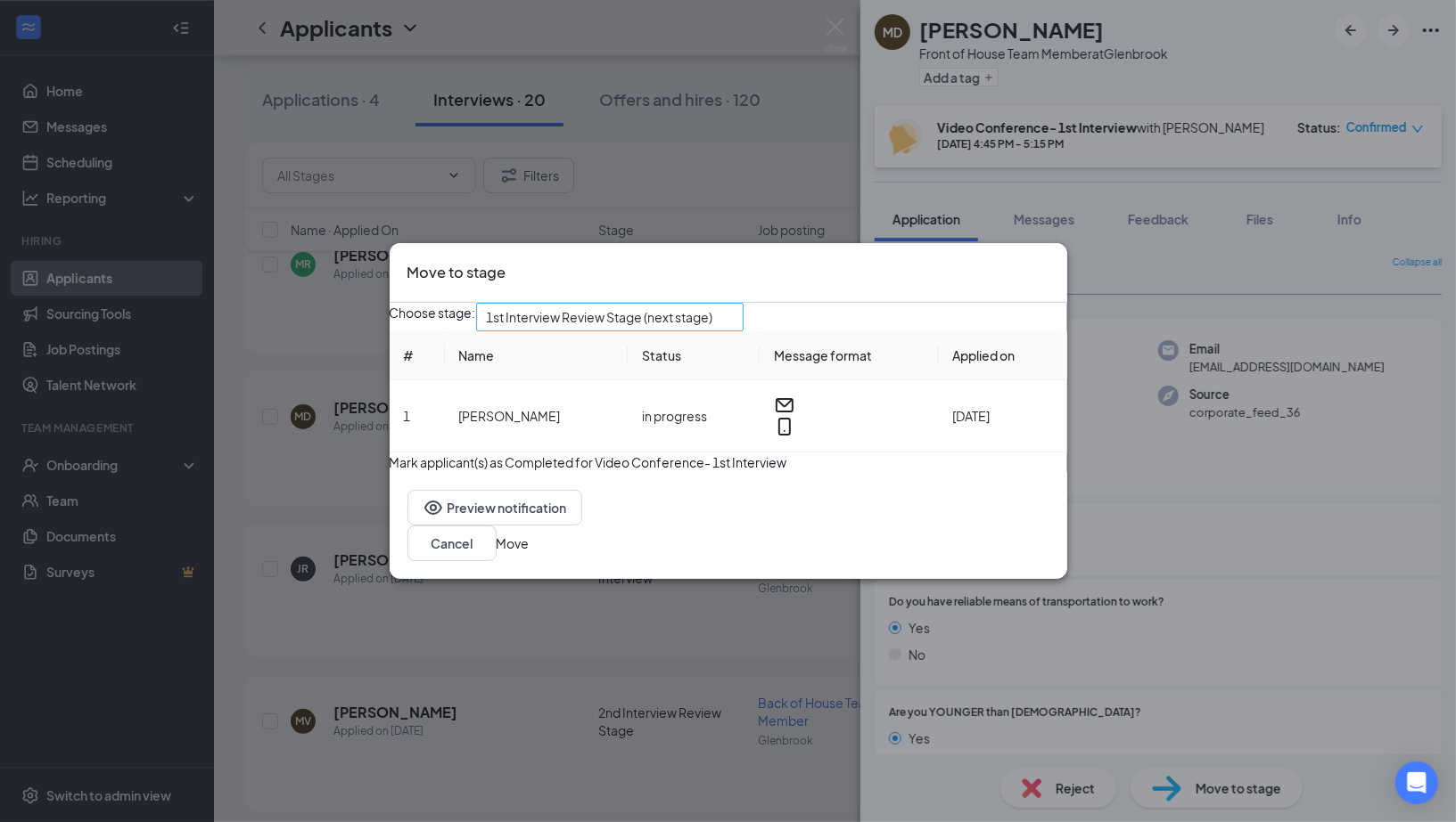
click at [643, 304] on span "1st Interview Review Stage (next stage)" at bounding box center [610, 317] width 246 height 27
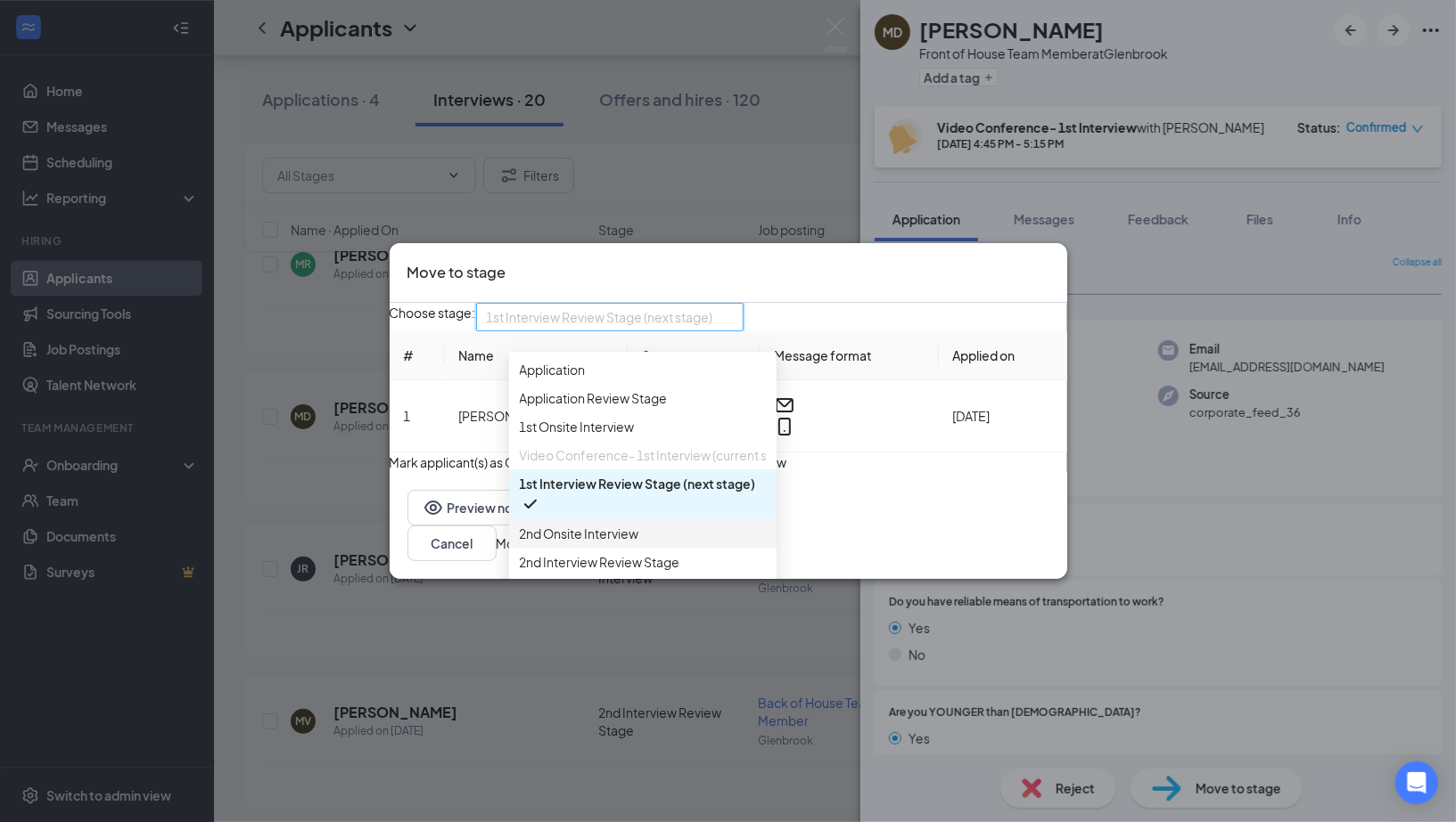
click at [649, 548] on div "2nd Onsite Interview" at bounding box center [643, 533] width 267 height 29
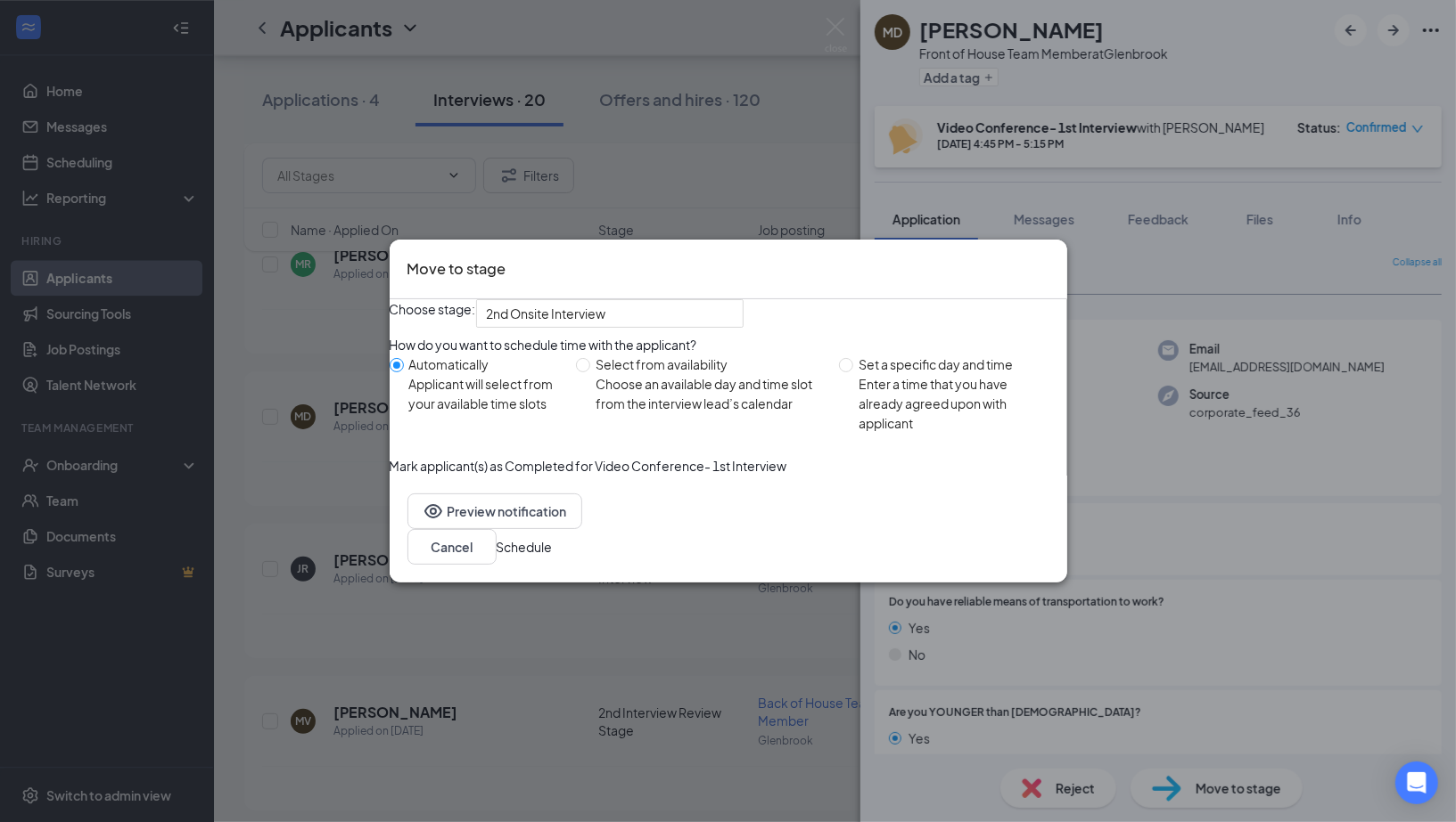
click at [553, 557] on button "Schedule" at bounding box center [524, 547] width 56 height 19
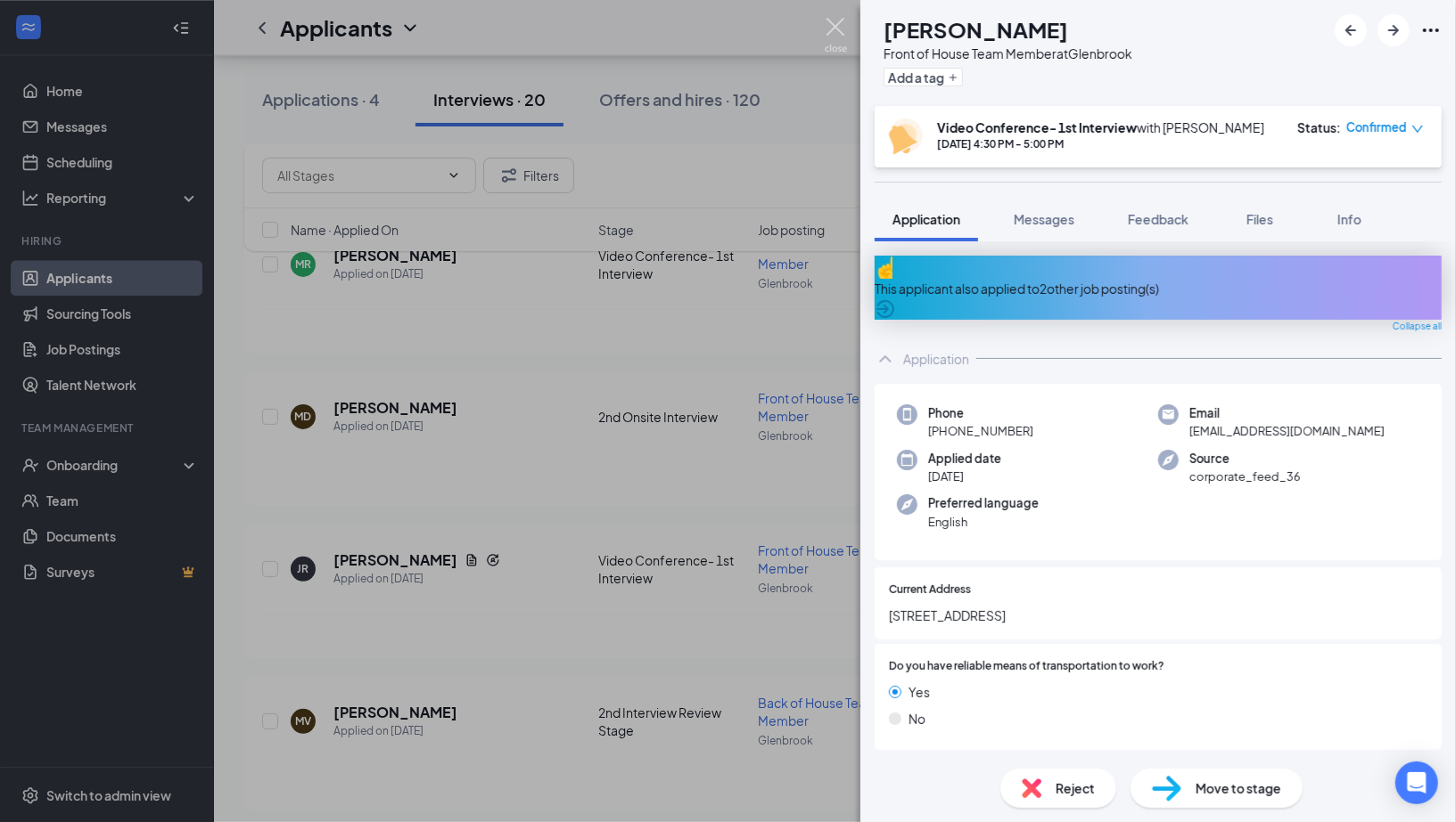
click at [842, 31] on img at bounding box center [835, 35] width 22 height 35
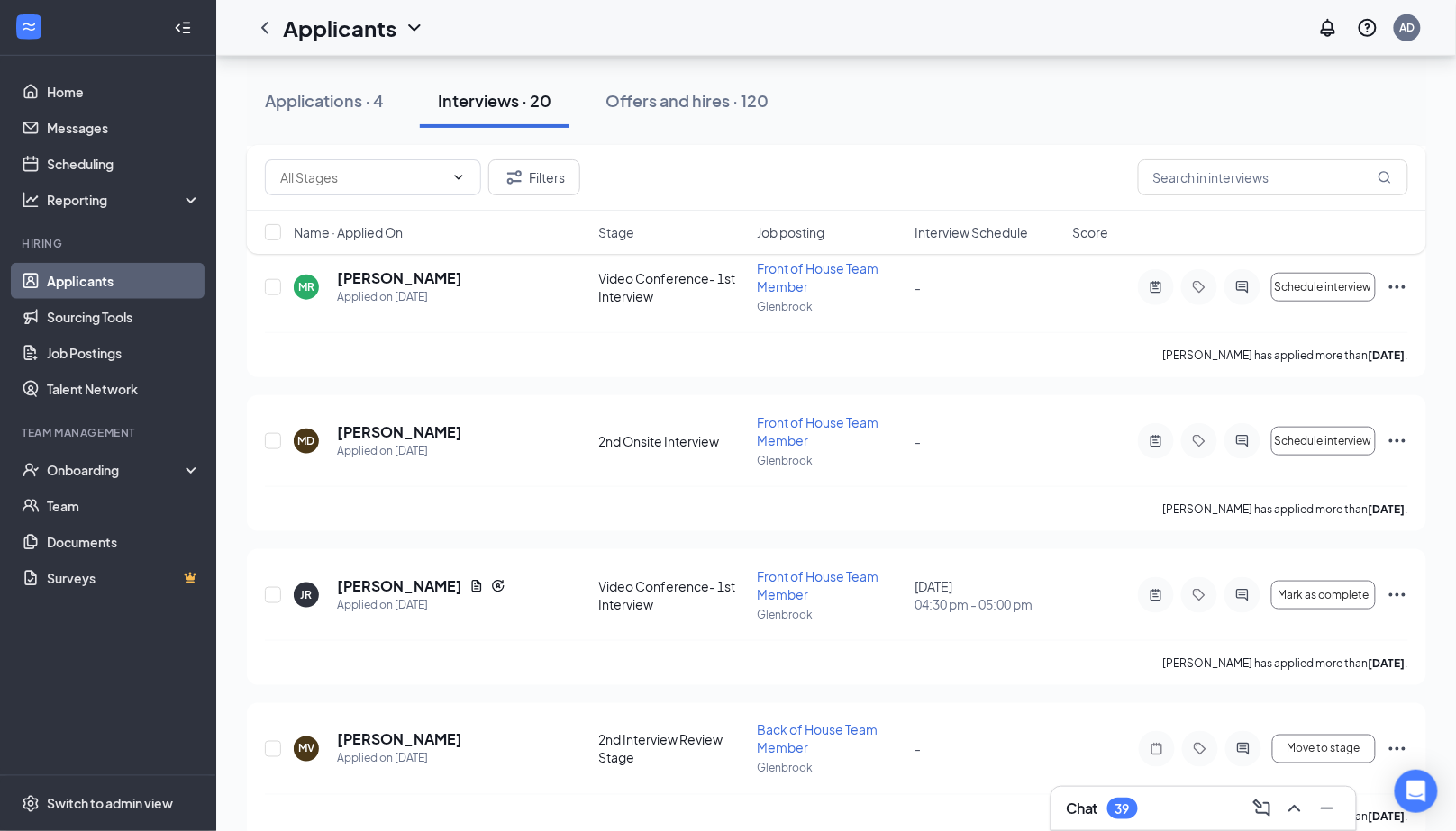
scroll to position [2591, 0]
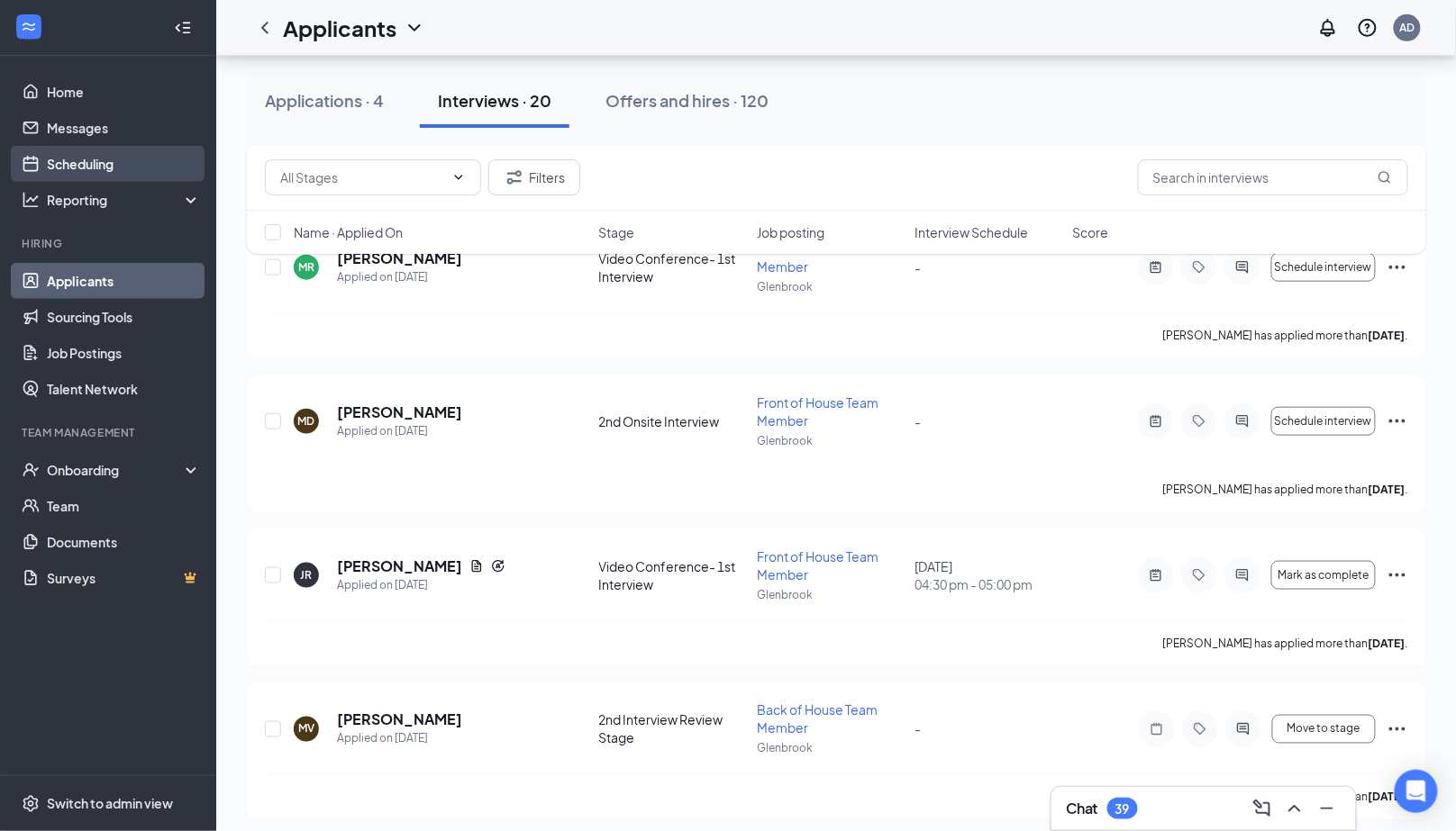
click at [118, 167] on link "Scheduling" at bounding box center [124, 164] width 155 height 36
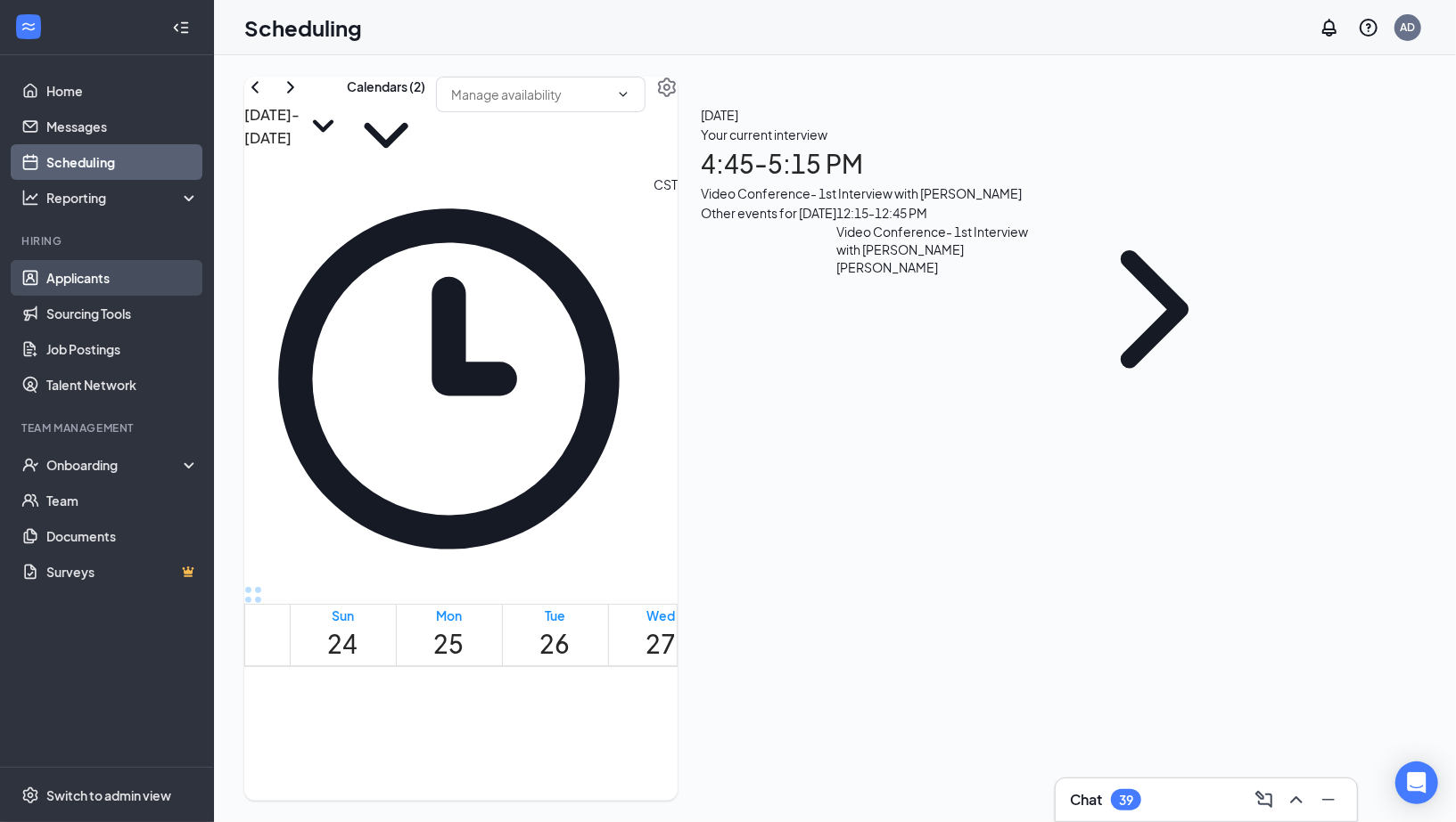
click at [109, 274] on link "Applicants" at bounding box center [122, 278] width 153 height 36
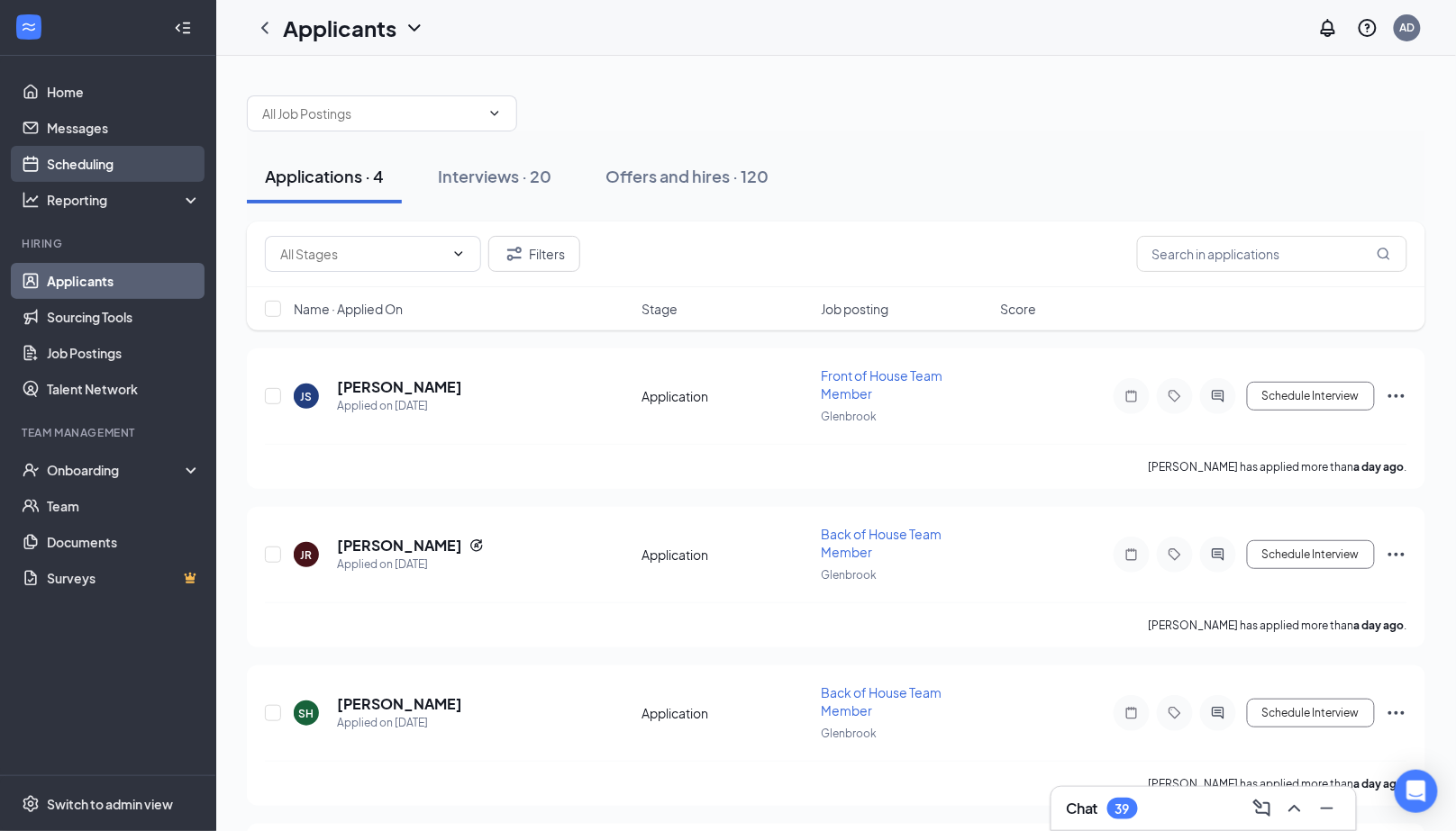
click at [134, 172] on link "Scheduling" at bounding box center [124, 164] width 155 height 36
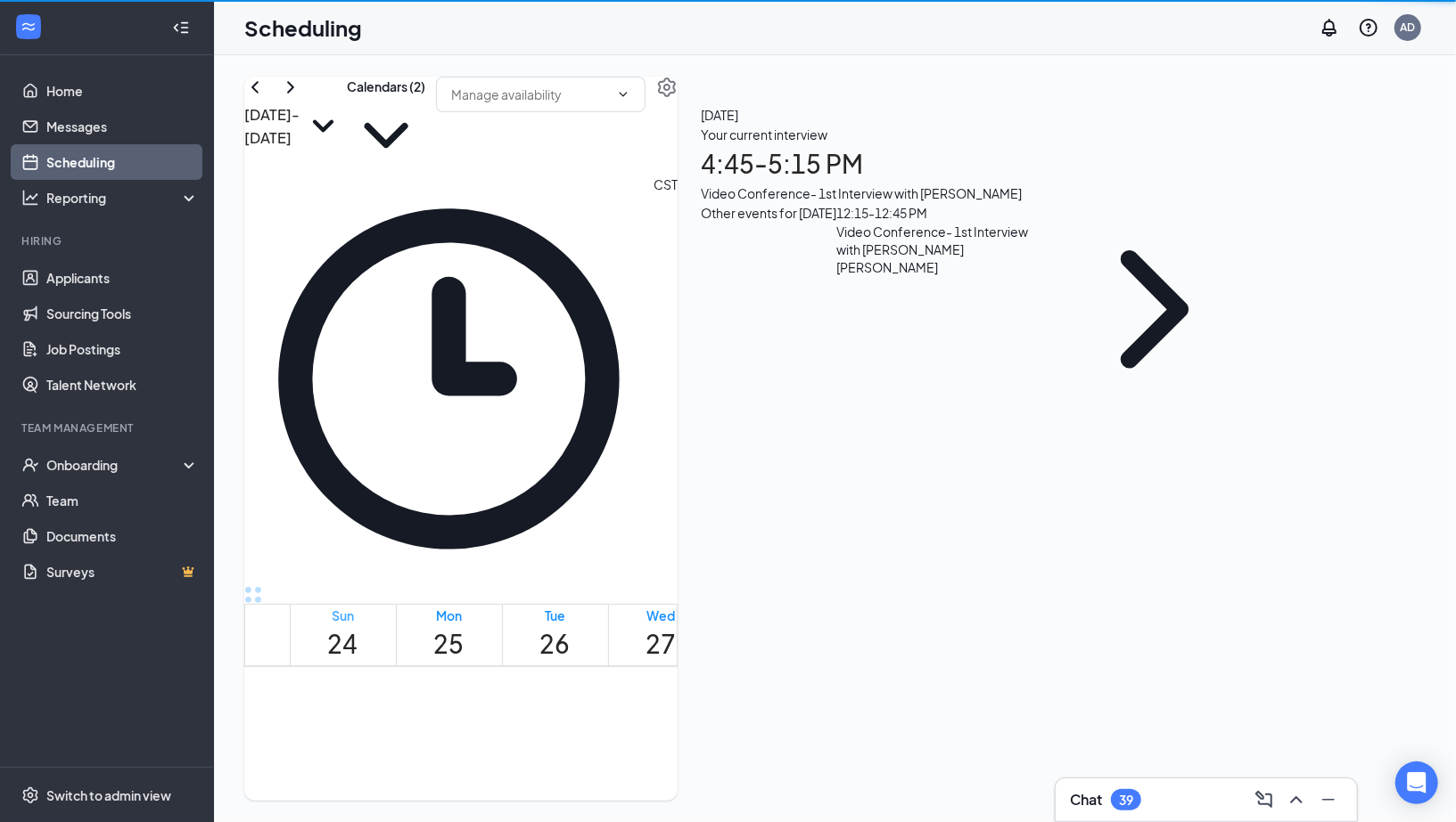
scroll to position [875, 0]
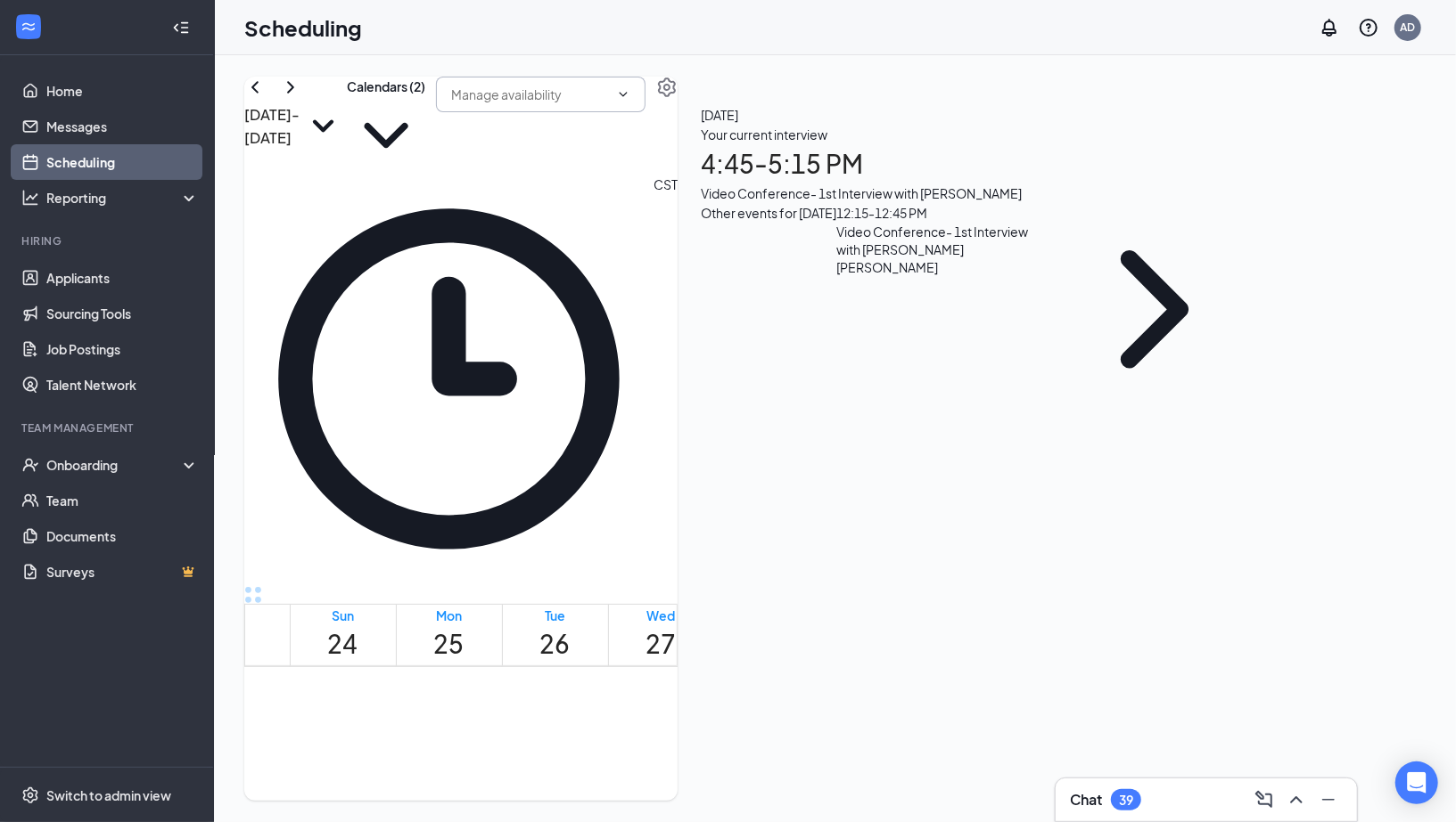
click at [609, 104] on input "text" at bounding box center [530, 94] width 157 height 19
click at [425, 128] on icon "ChevronDown" at bounding box center [386, 135] width 78 height 78
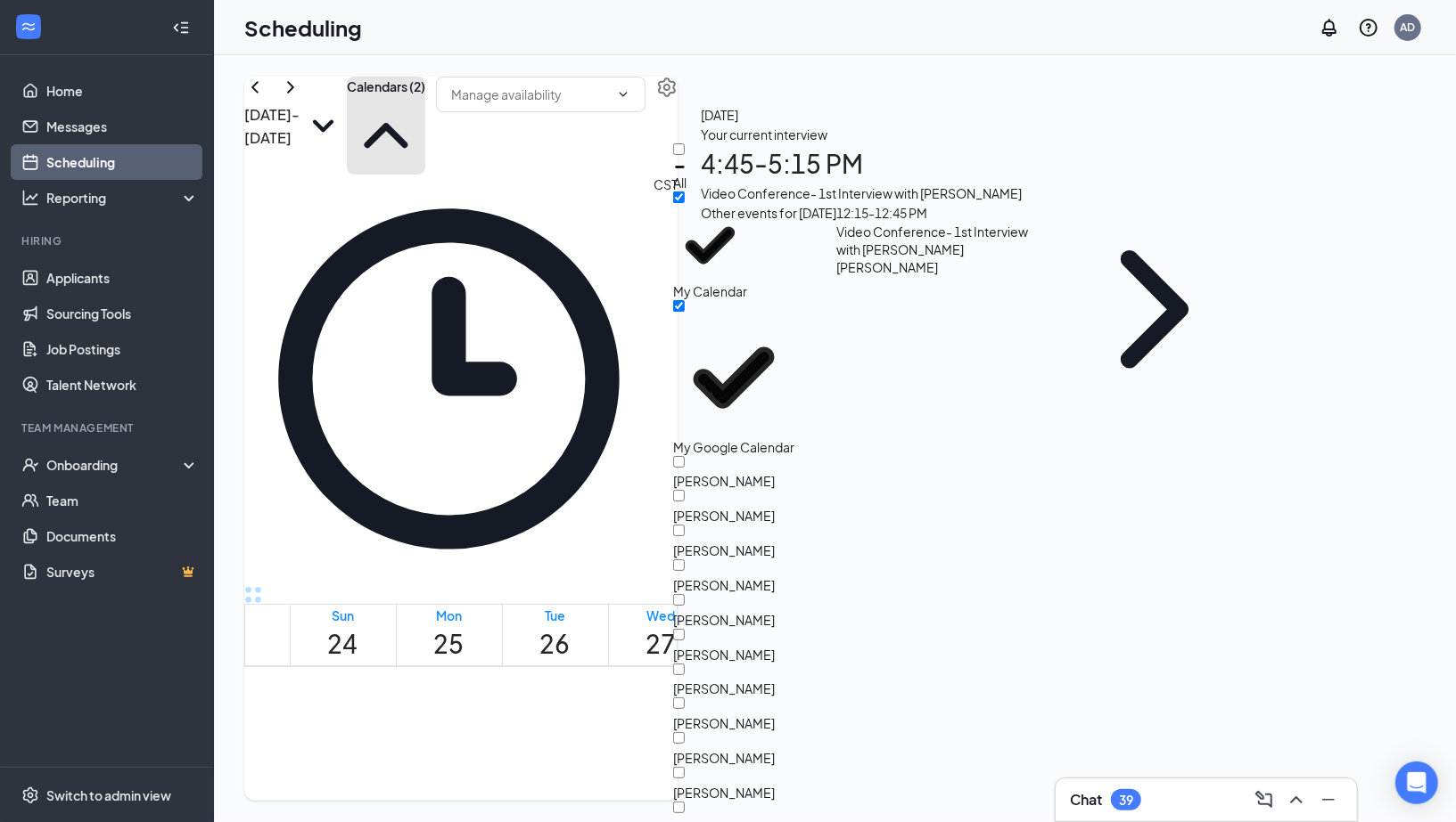
scroll to position [185, 0]
click at [684, 595] on input "Cody Bustin" at bounding box center [679, 600] width 12 height 12
checkbox input "true"
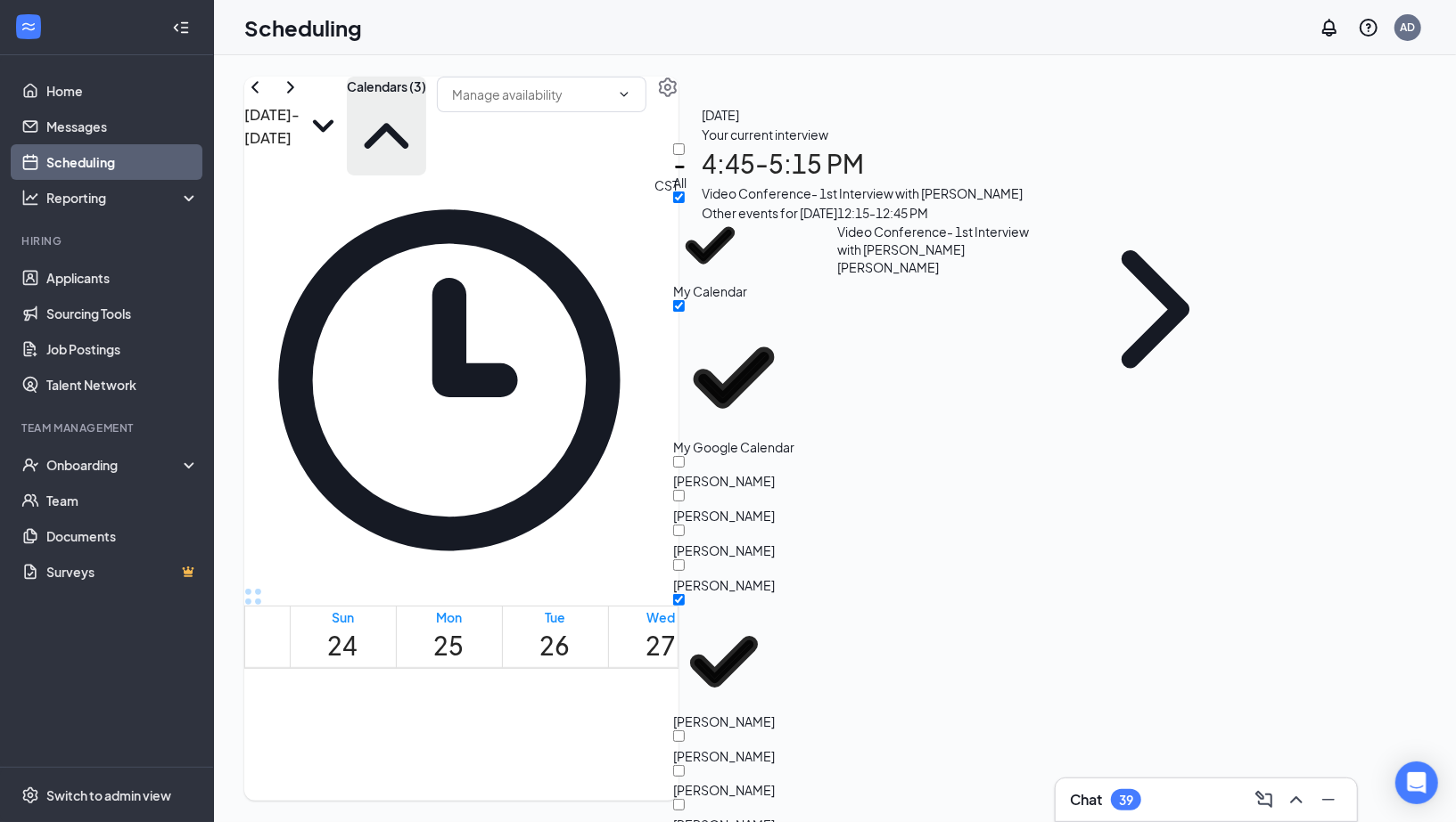
click at [627, 115] on div "Aug 24 - Aug 30 Calendars (3)" at bounding box center [460, 125] width 434 height 98
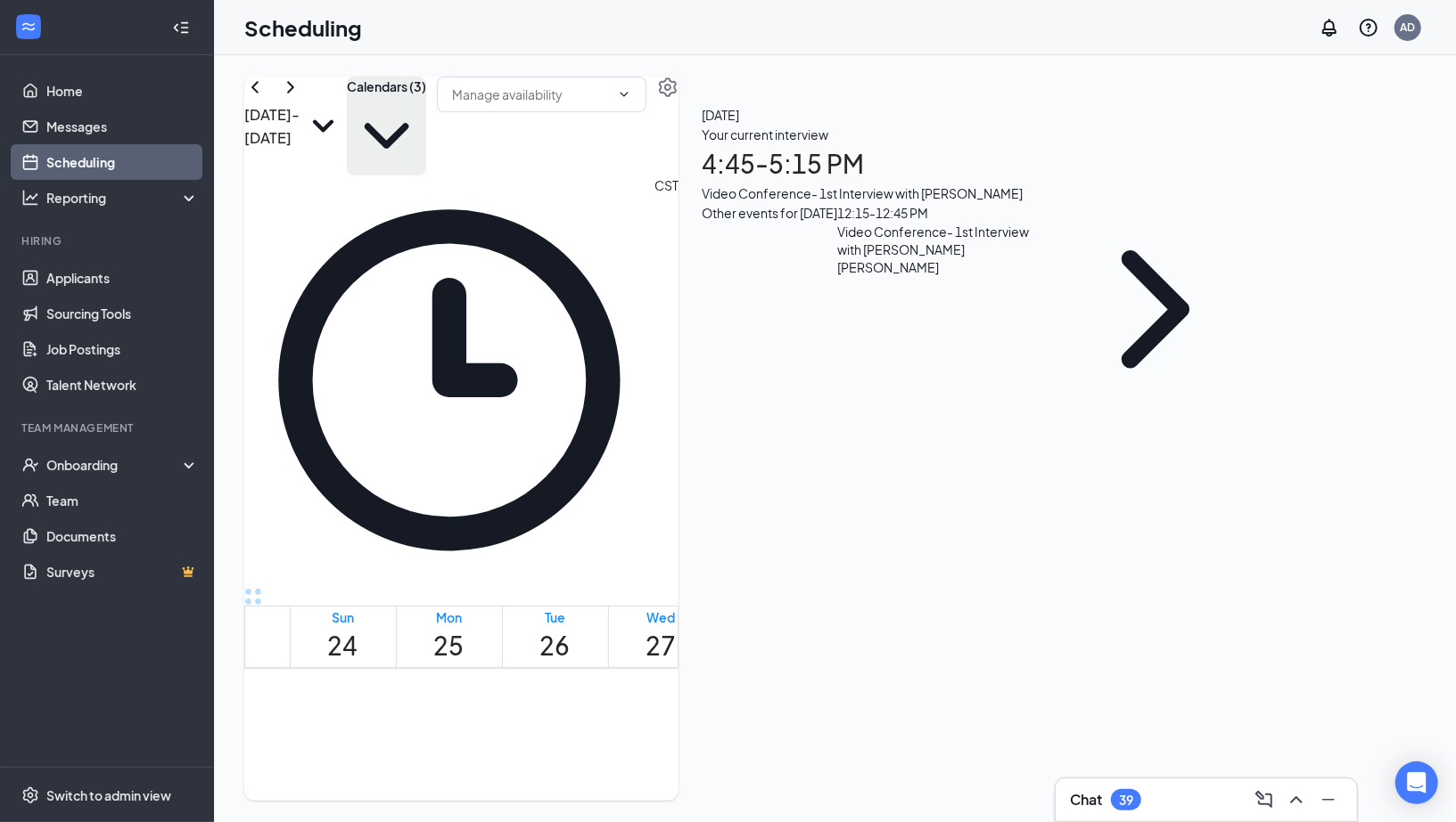
scroll to position [1740, 0]
click at [962, 527] on div at bounding box center [962, 535] width 0 height 17
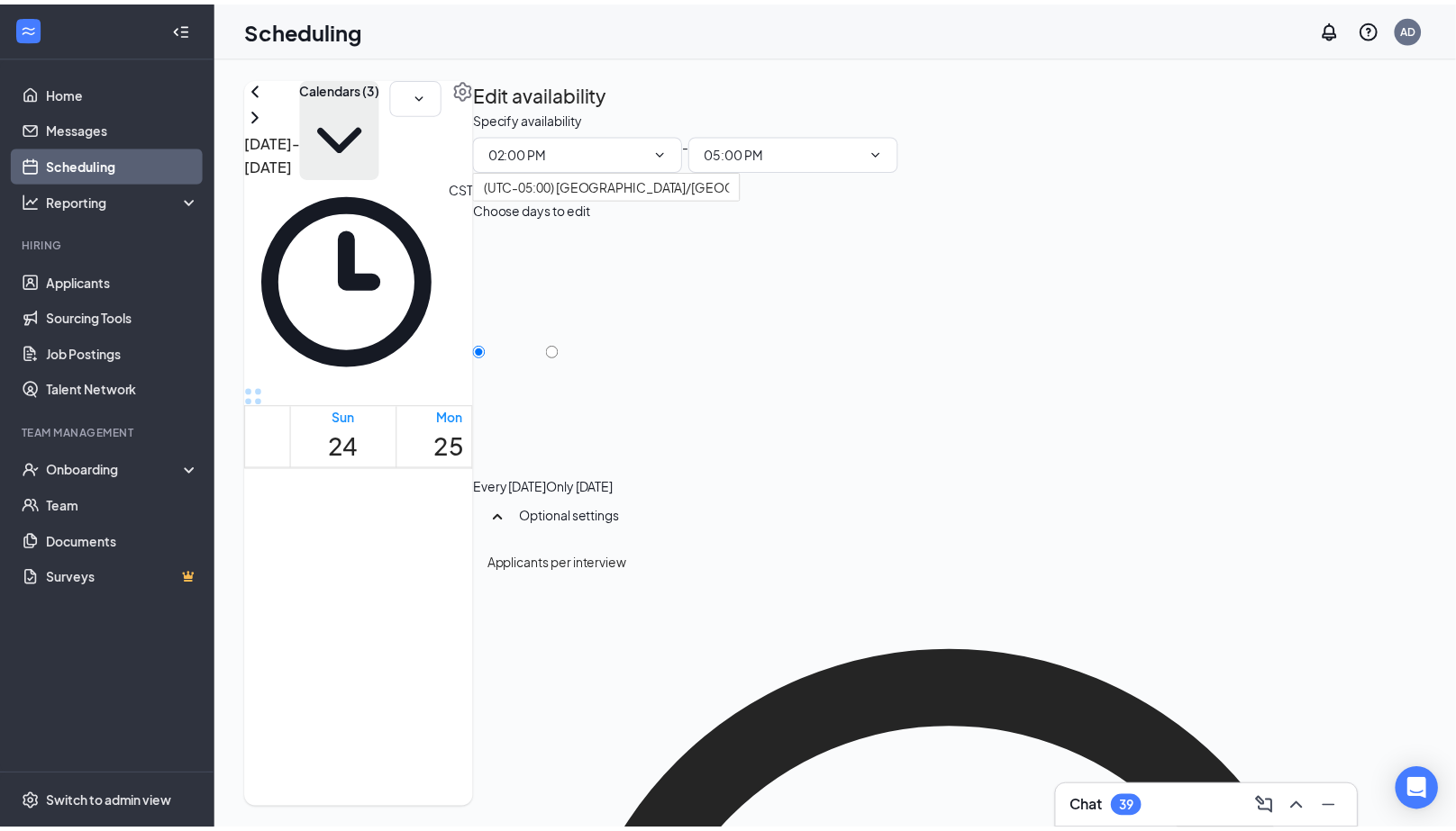
scroll to position [114, 0]
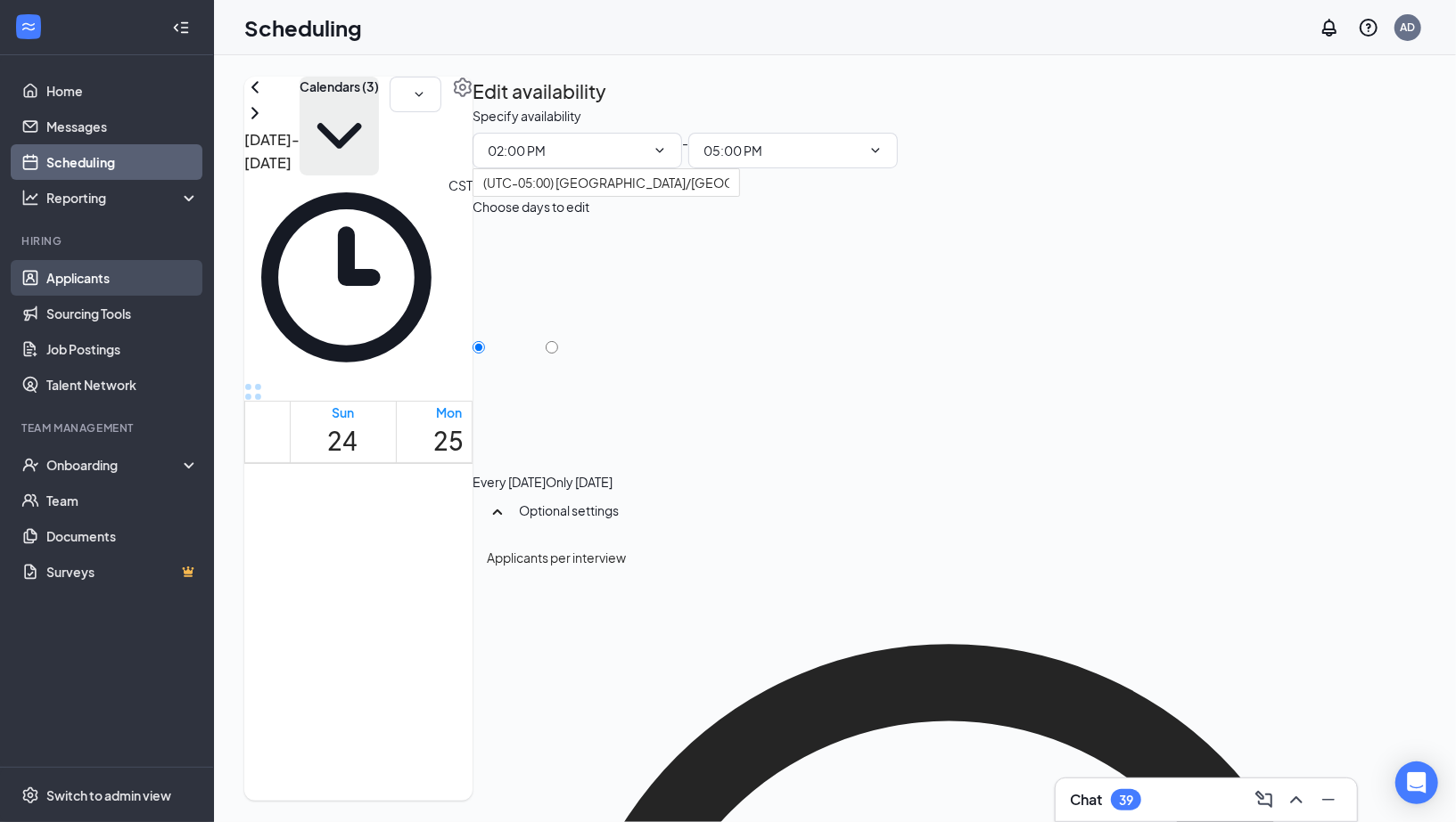
click at [80, 273] on link "Applicants" at bounding box center [122, 278] width 153 height 36
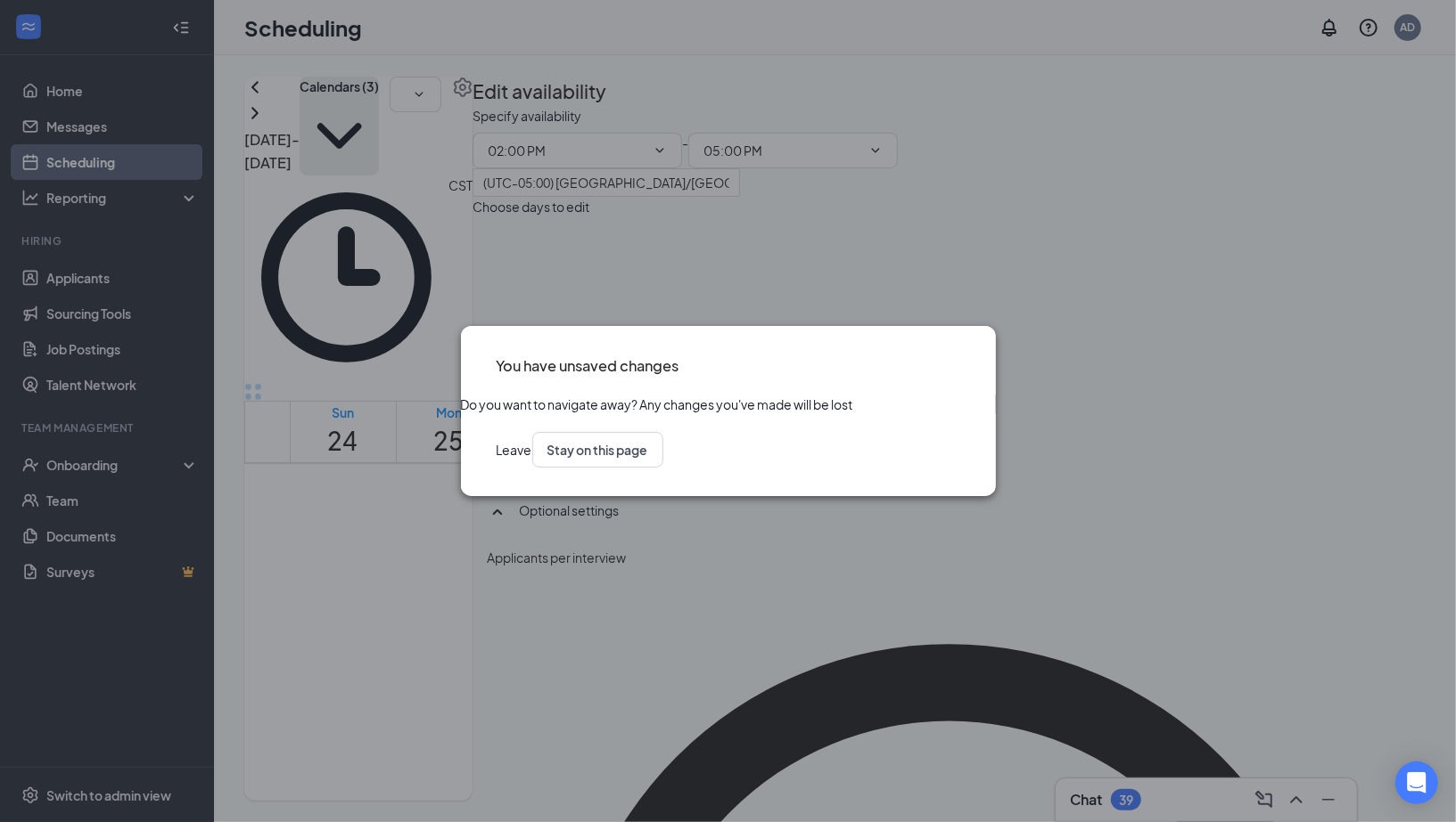
click at [532, 463] on button "Leave" at bounding box center [514, 449] width 36 height 36
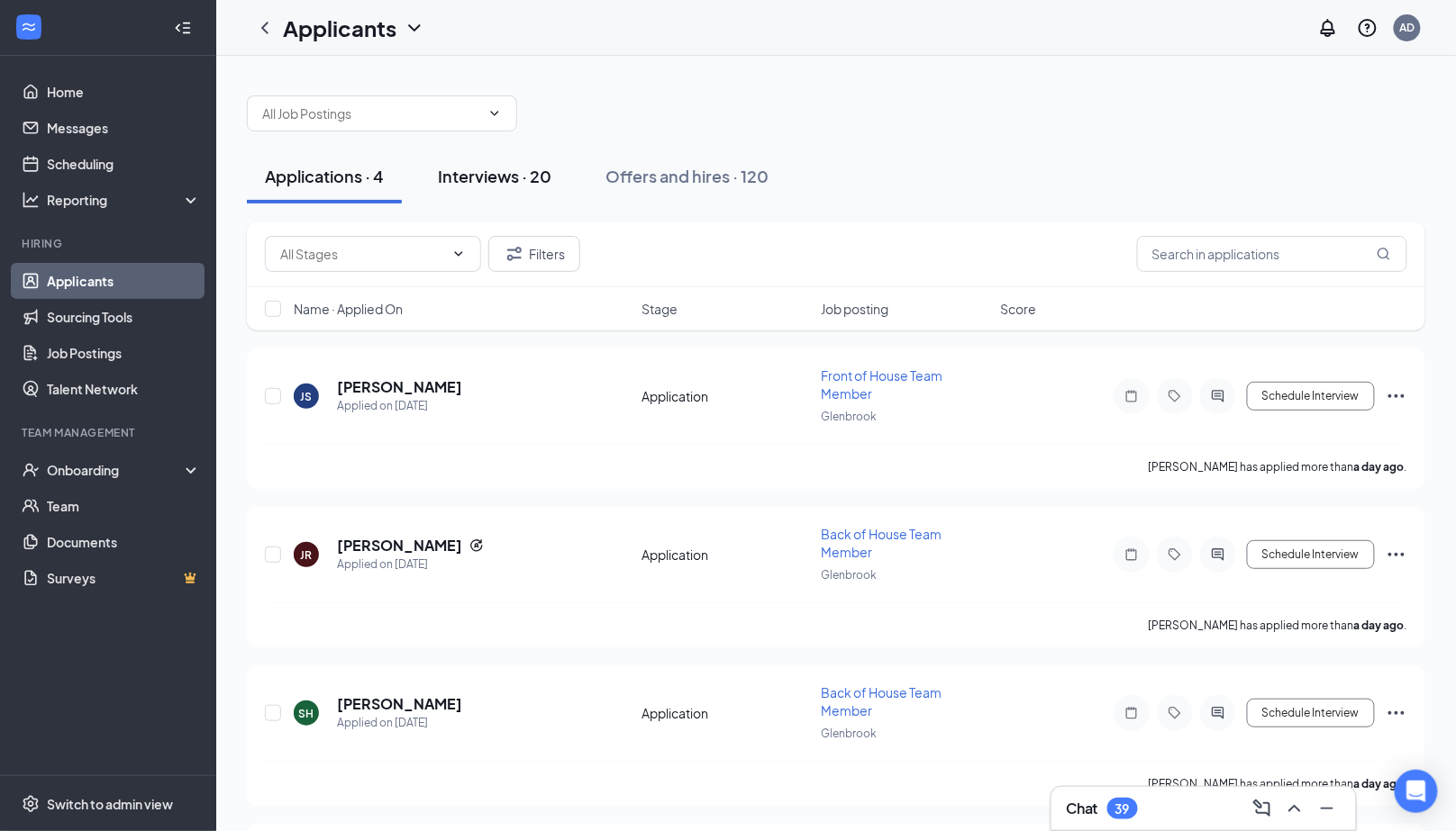
click at [502, 174] on div "Interviews · 20" at bounding box center [494, 176] width 114 height 22
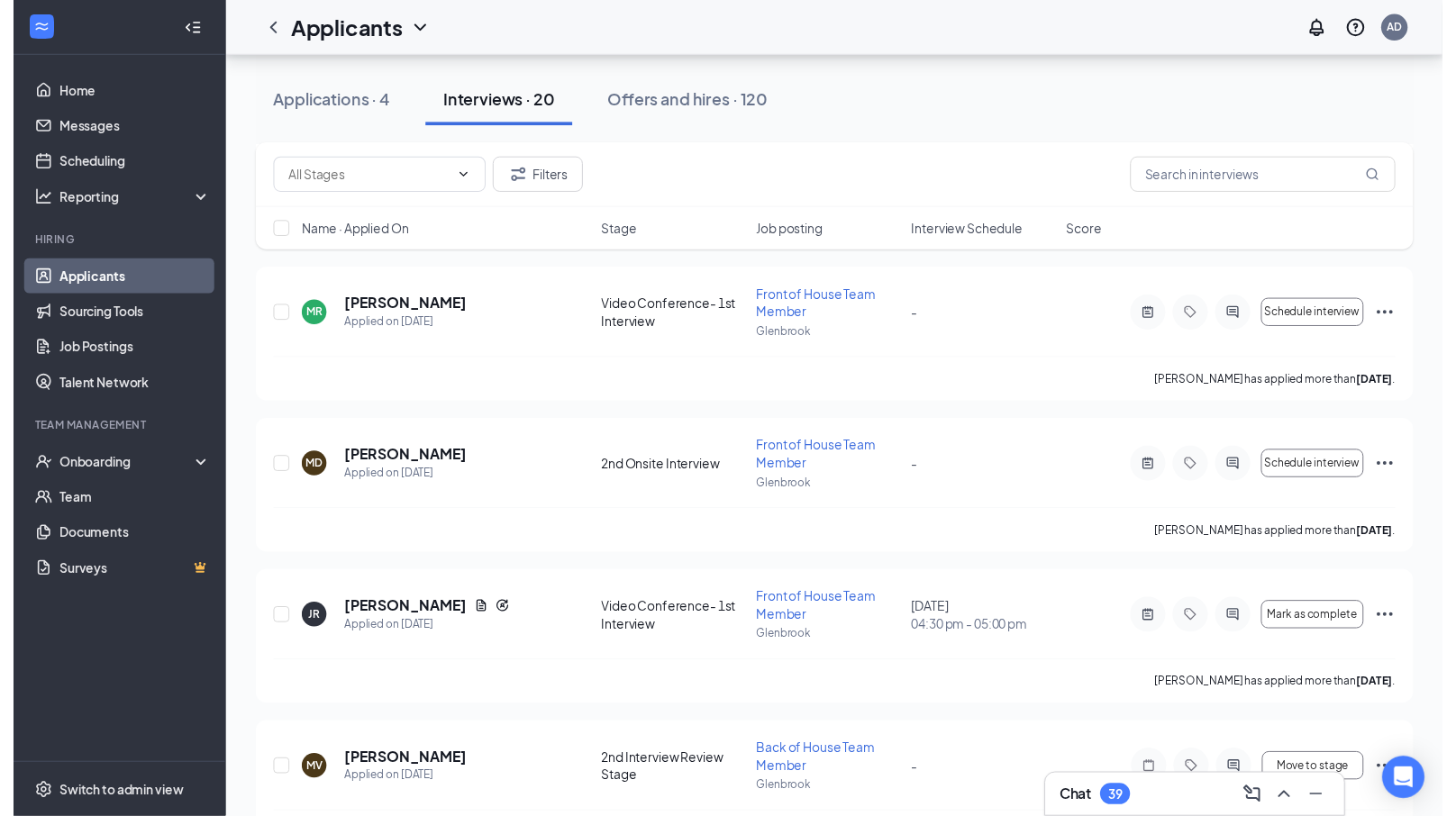
scroll to position [2428, 0]
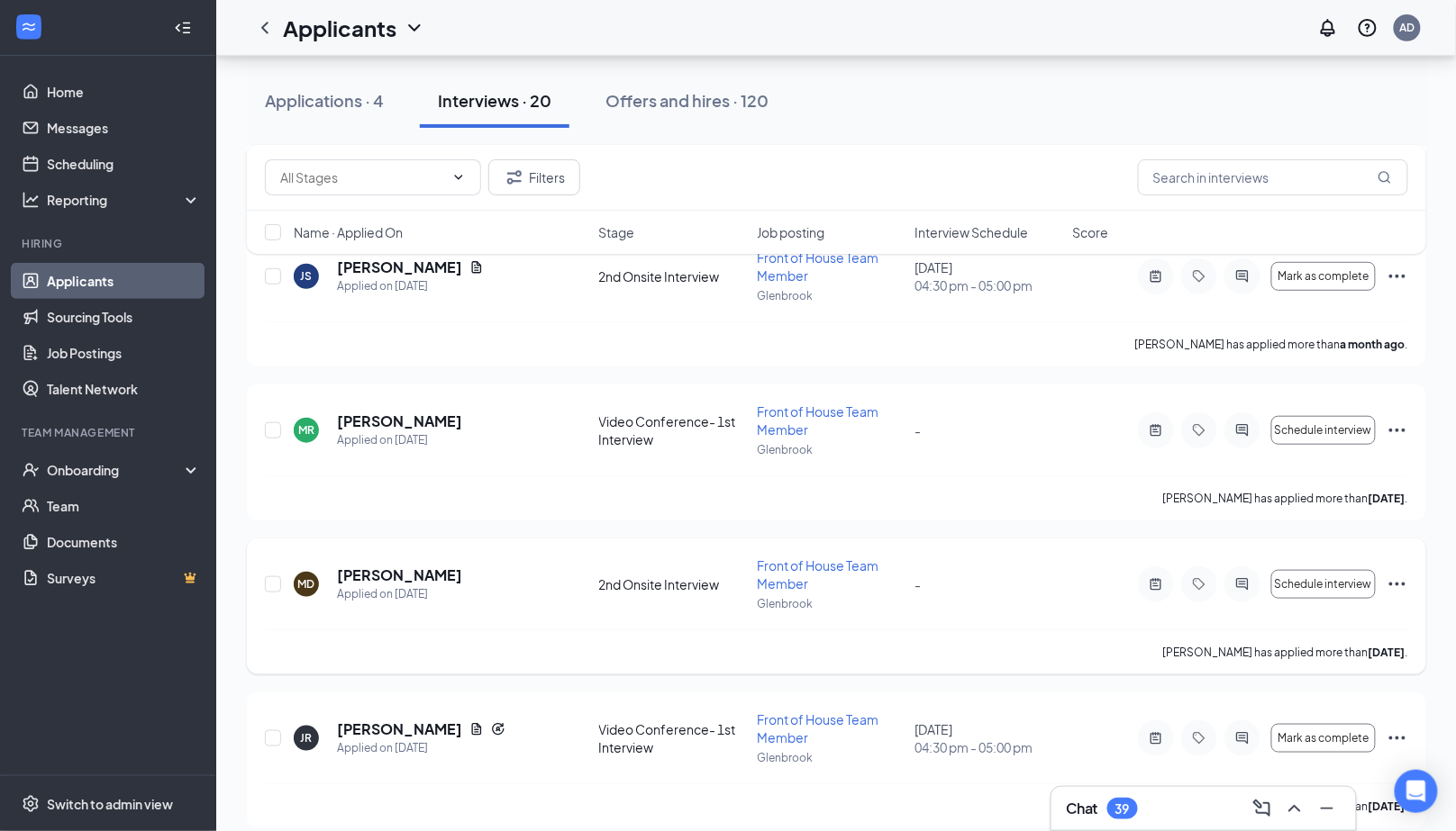
click at [445, 556] on div "MD McKinely Duffer Applied on Jul 8 2nd Onsite Interview Front of House Team Me…" at bounding box center [837, 593] width 1143 height 73
click at [438, 566] on h5 "[PERSON_NAME]" at bounding box center [399, 575] width 126 height 20
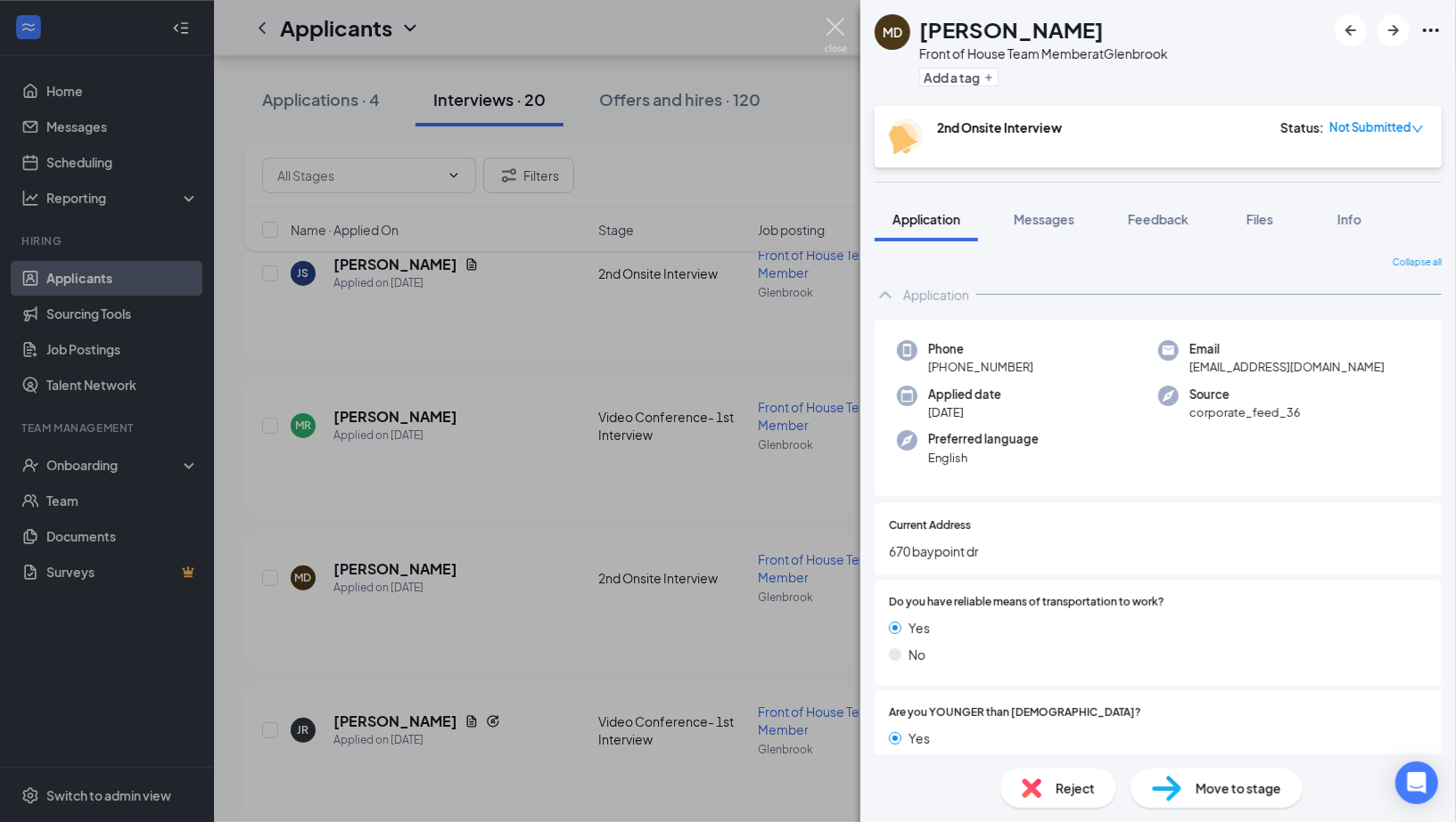
click at [832, 32] on img at bounding box center [835, 35] width 22 height 35
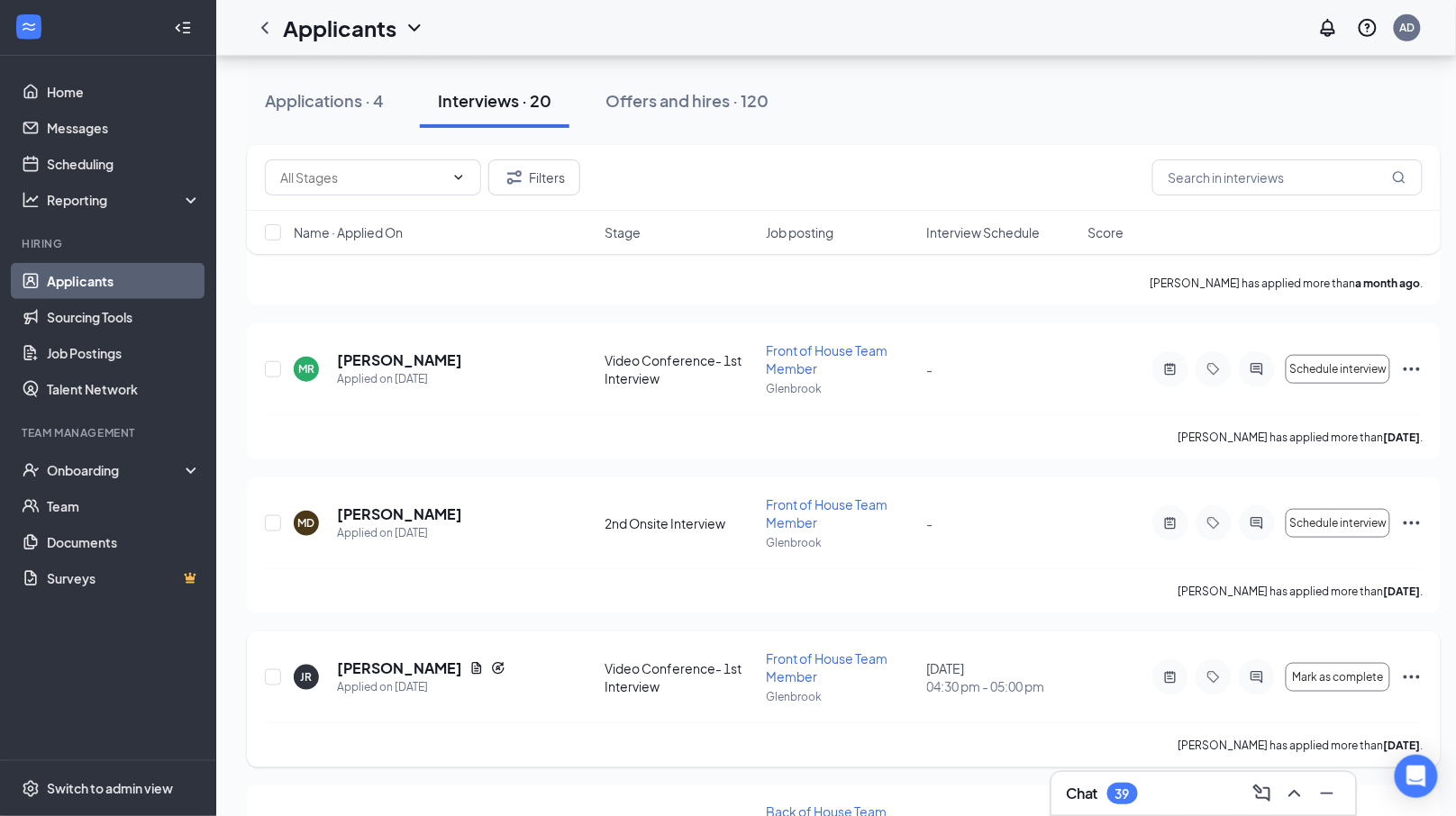
scroll to position [2605, 0]
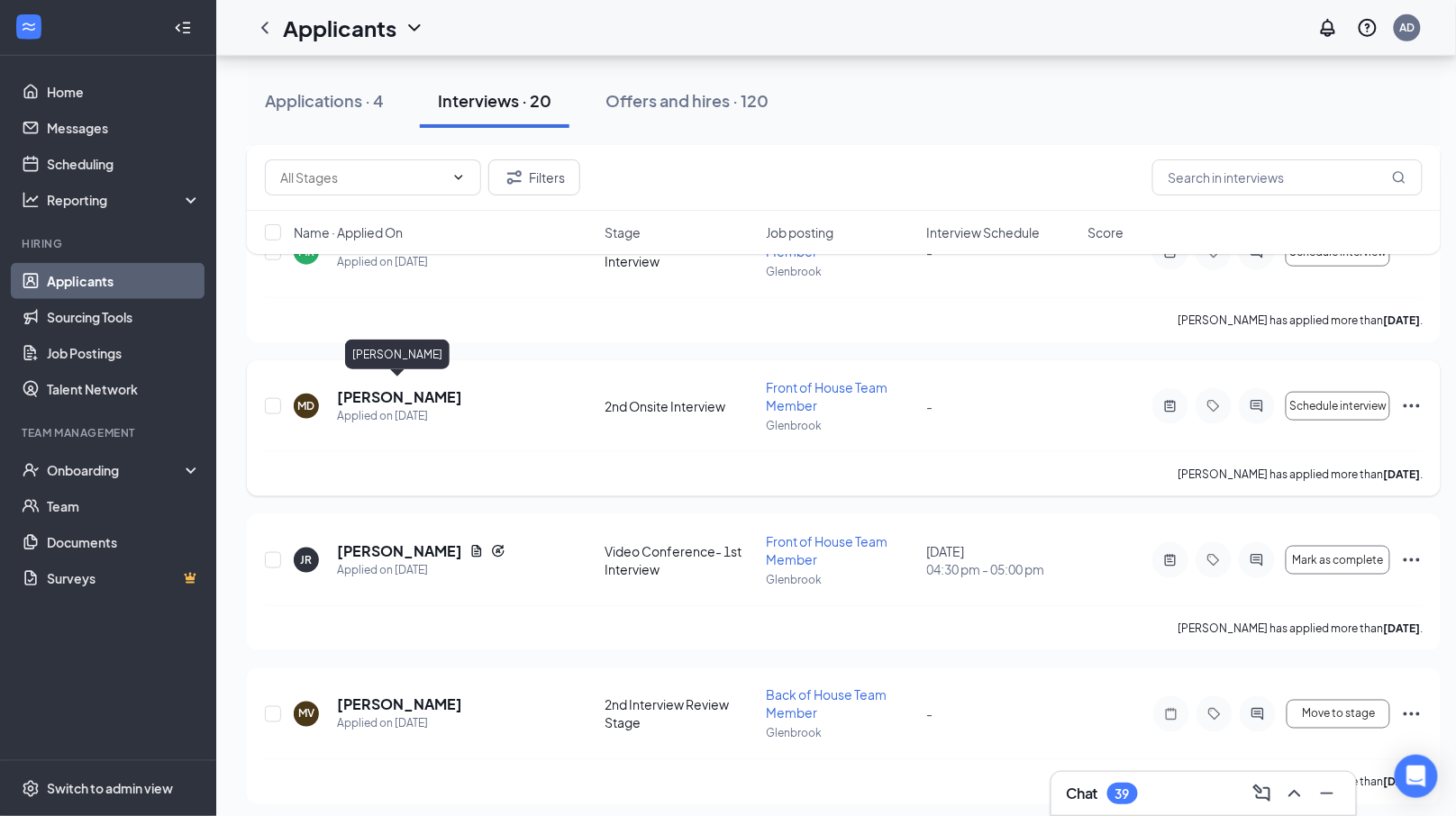
click at [420, 388] on h5 "[PERSON_NAME]" at bounding box center [399, 396] width 126 height 20
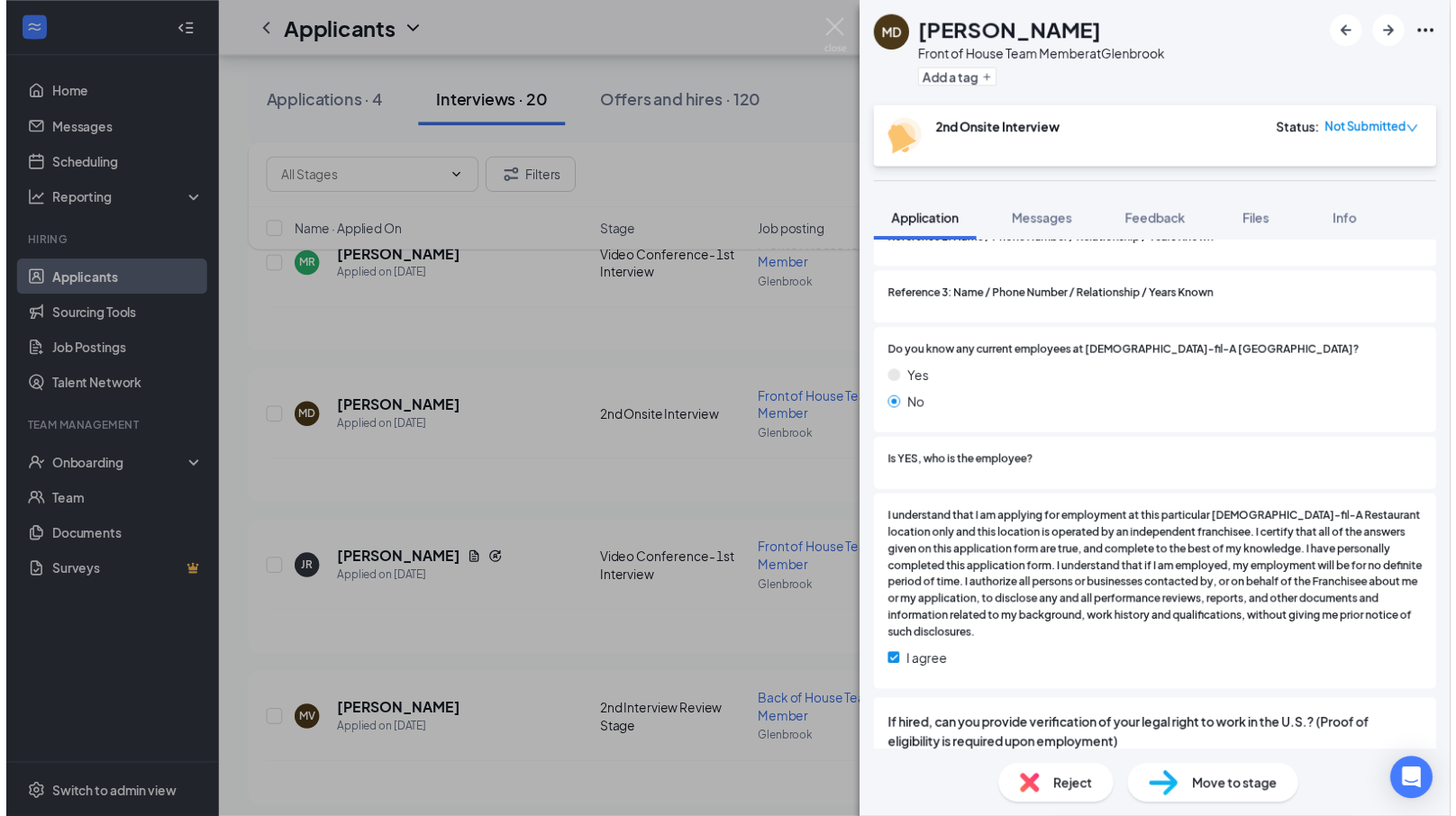
scroll to position [3252, 0]
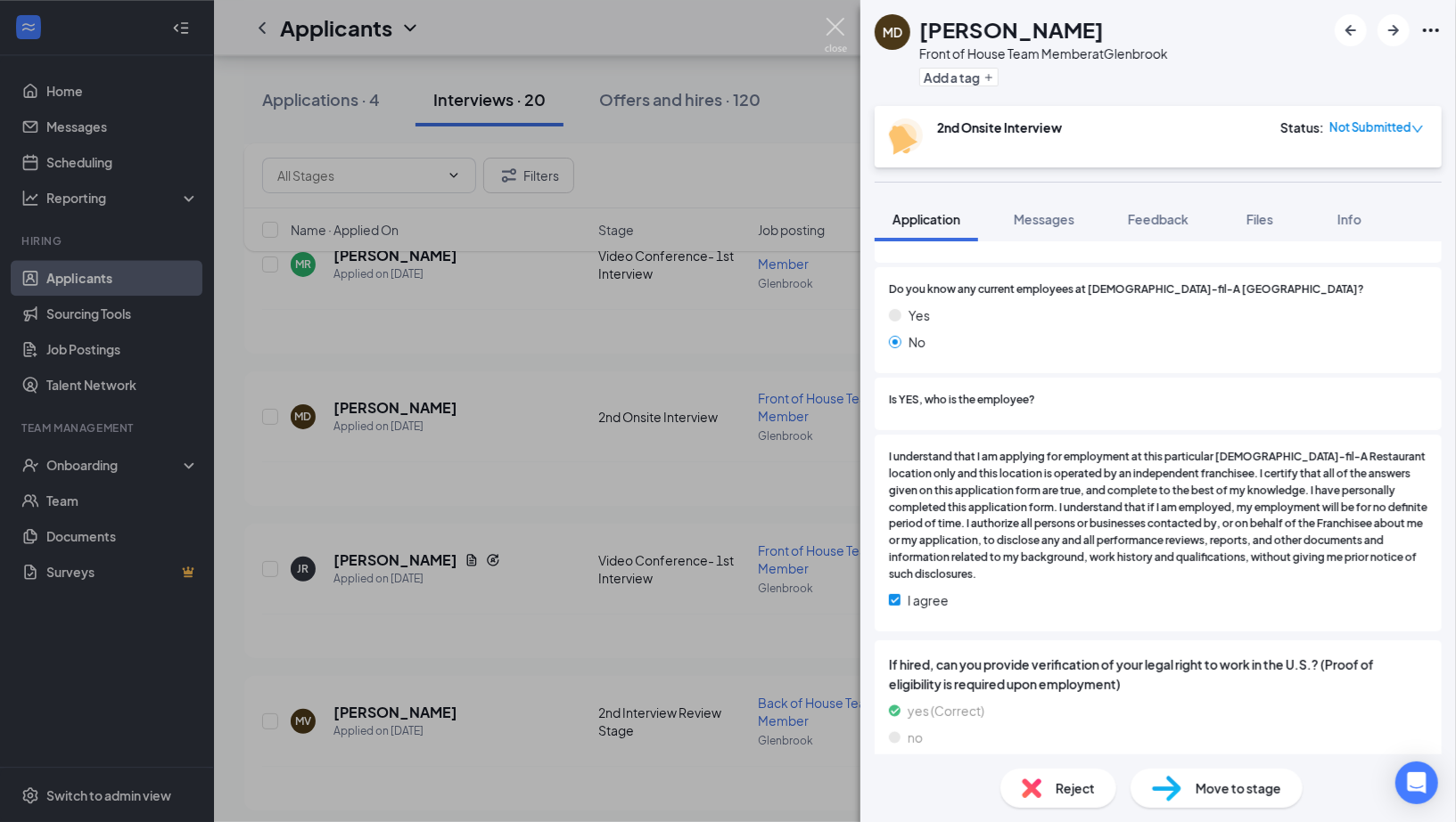
click at [836, 38] on img at bounding box center [835, 35] width 22 height 35
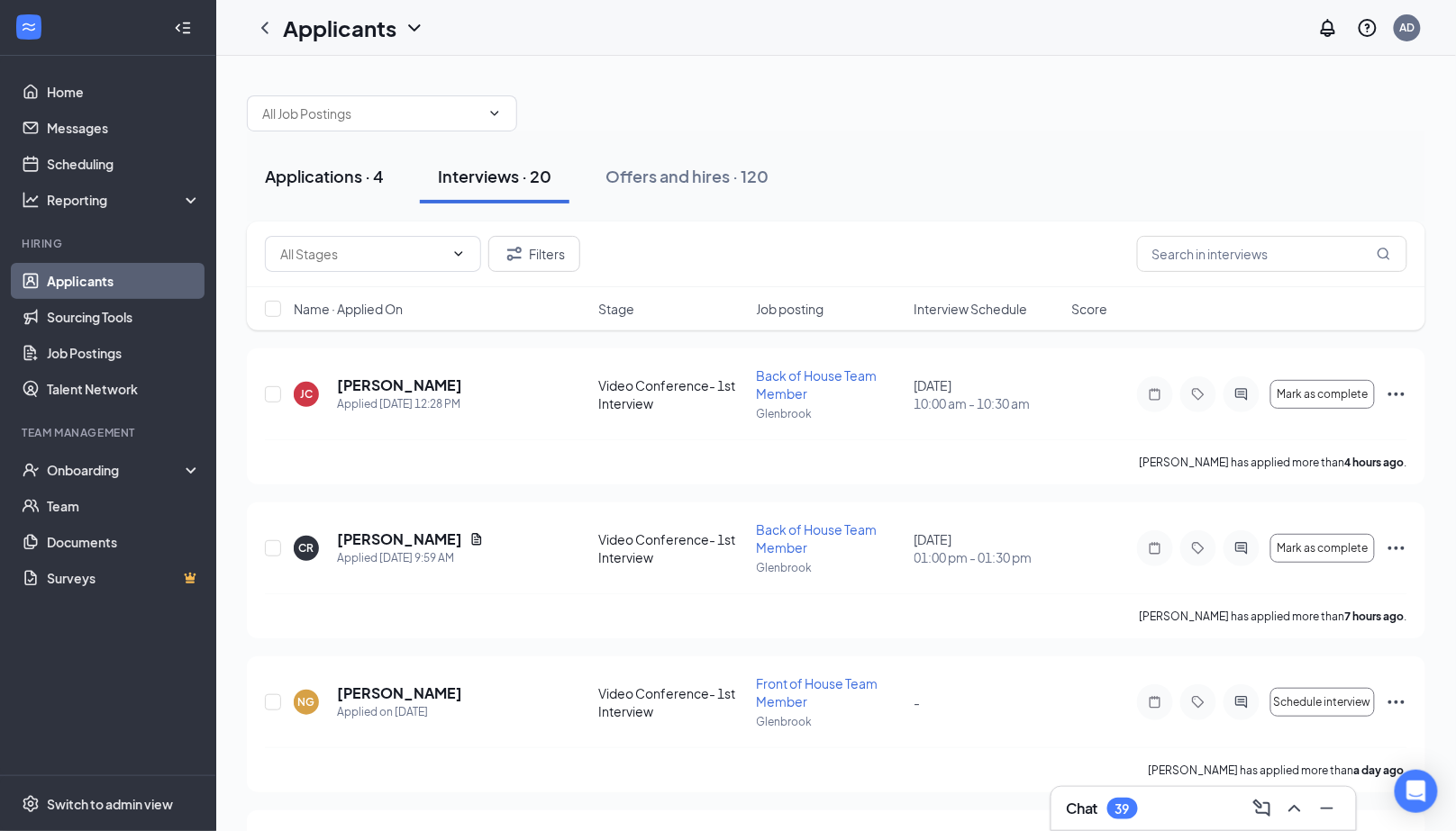
click at [344, 172] on div "Applications · 4" at bounding box center [325, 176] width 119 height 22
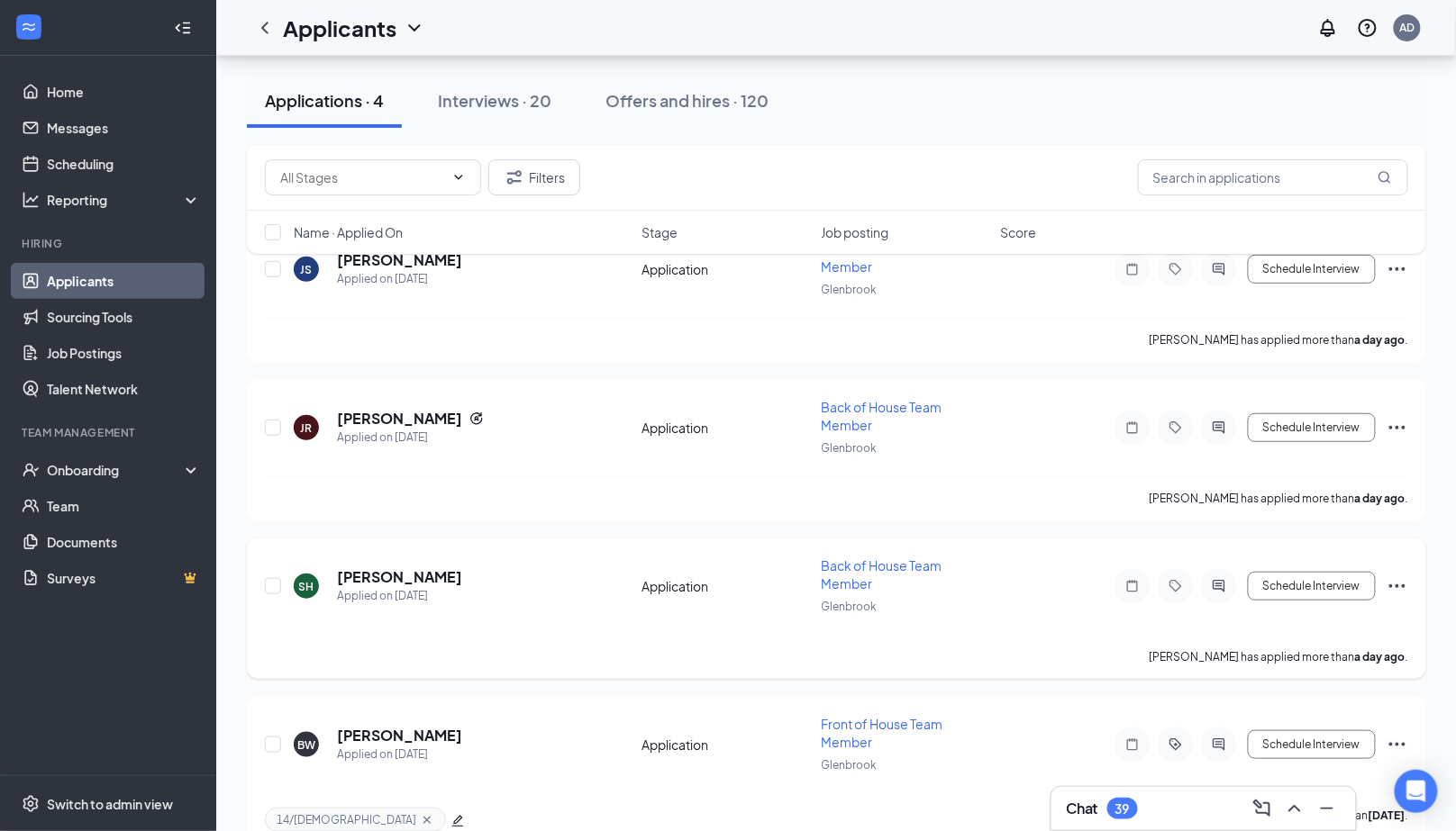
scroll to position [155, 0]
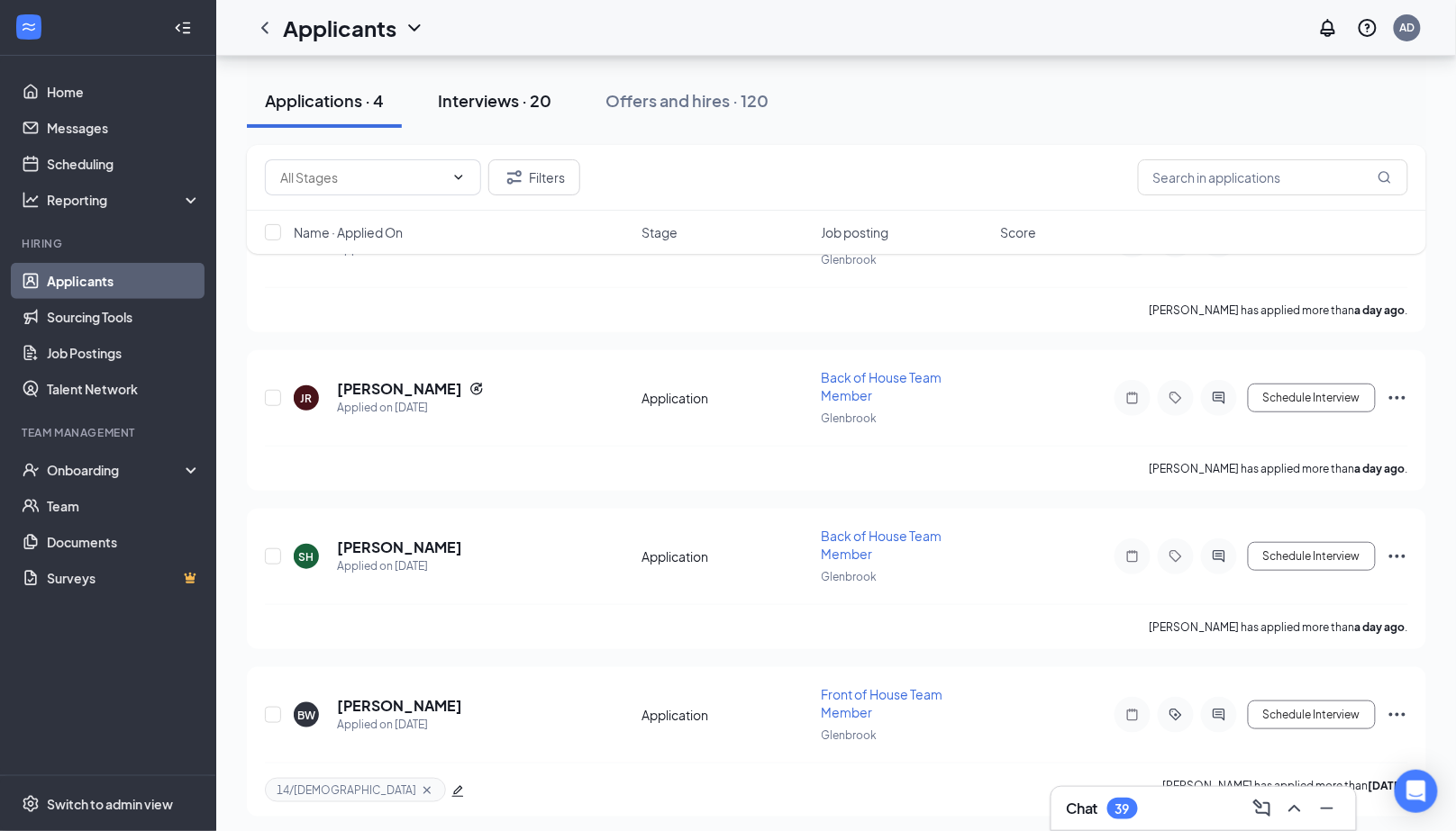
click at [524, 89] on div "Interviews · 20" at bounding box center [494, 101] width 114 height 22
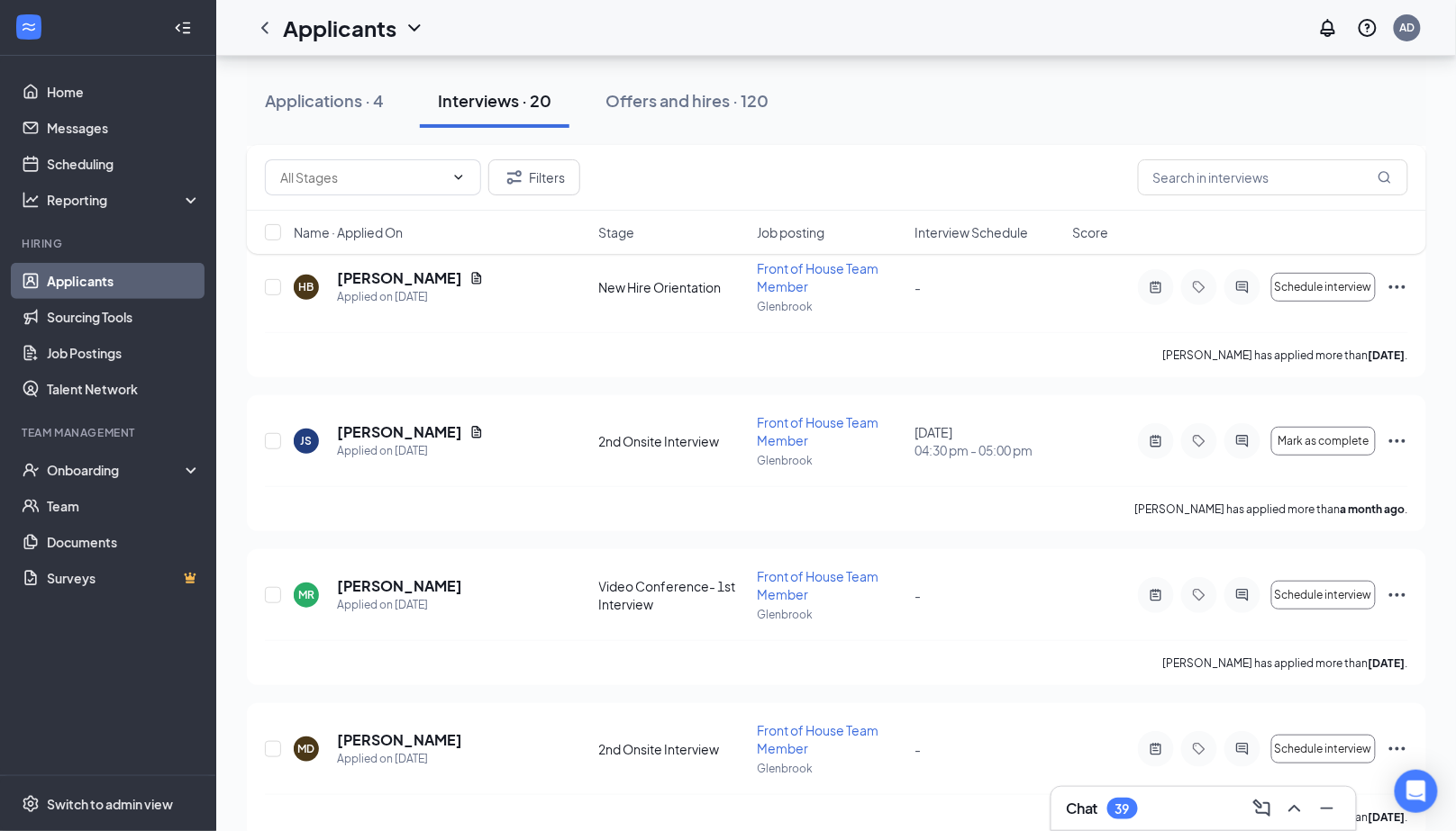
scroll to position [2010, 0]
